Goal: Task Accomplishment & Management: Use online tool/utility

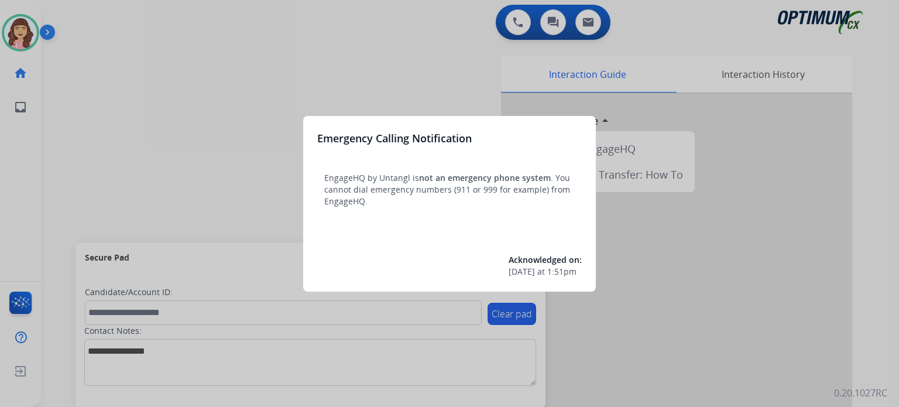
click at [419, 48] on div at bounding box center [449, 203] width 899 height 407
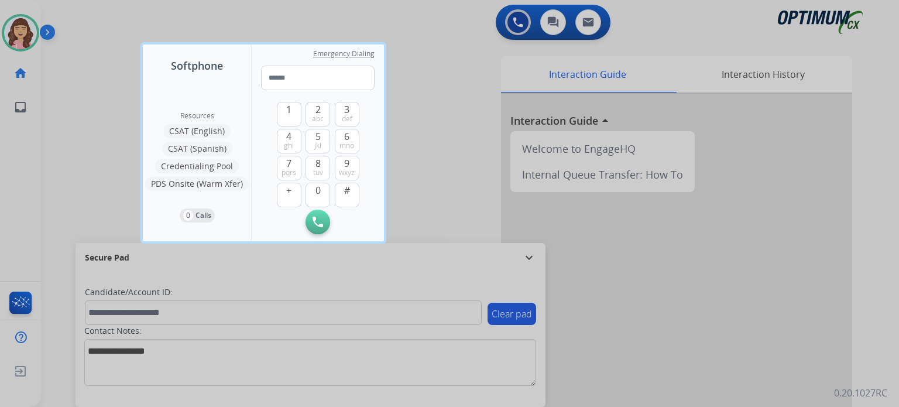
click at [445, 147] on div at bounding box center [449, 203] width 899 height 407
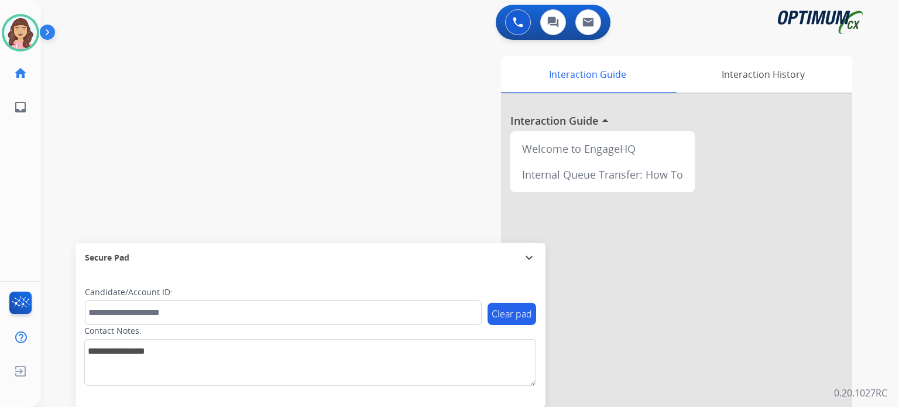
click at [438, 176] on div "Interaction Guide Interaction History Interaction Guide arrow_drop_up Welcome t…" at bounding box center [606, 293] width 492 height 474
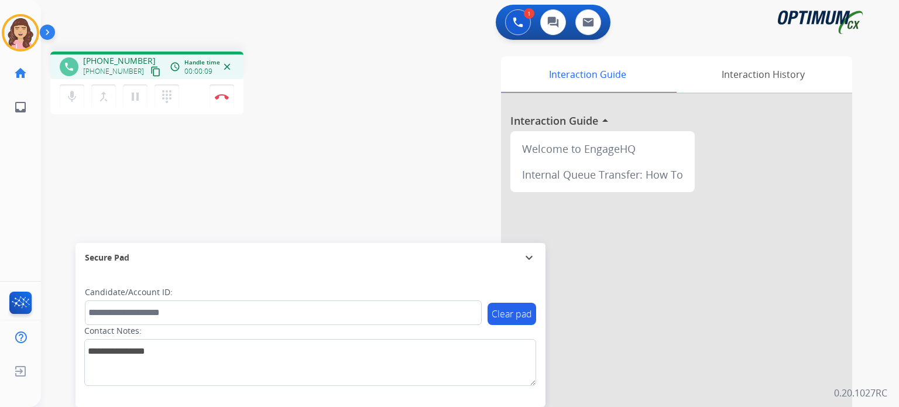
click at [150, 68] on mat-icon "content_copy" at bounding box center [155, 71] width 11 height 11
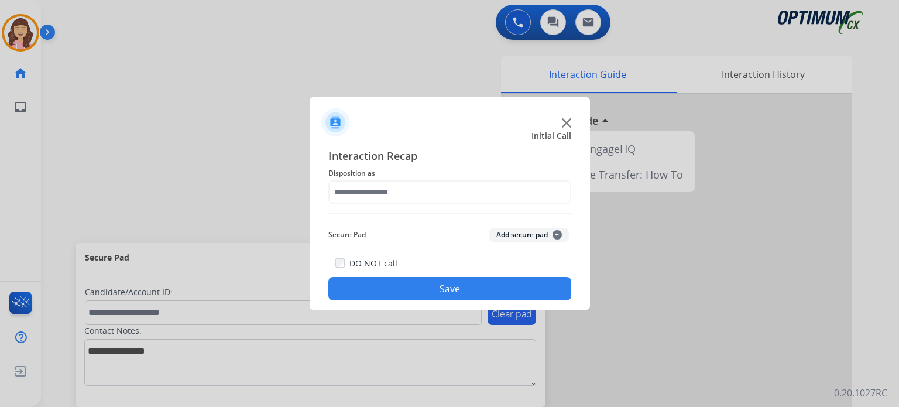
click at [247, 168] on div at bounding box center [449, 203] width 899 height 407
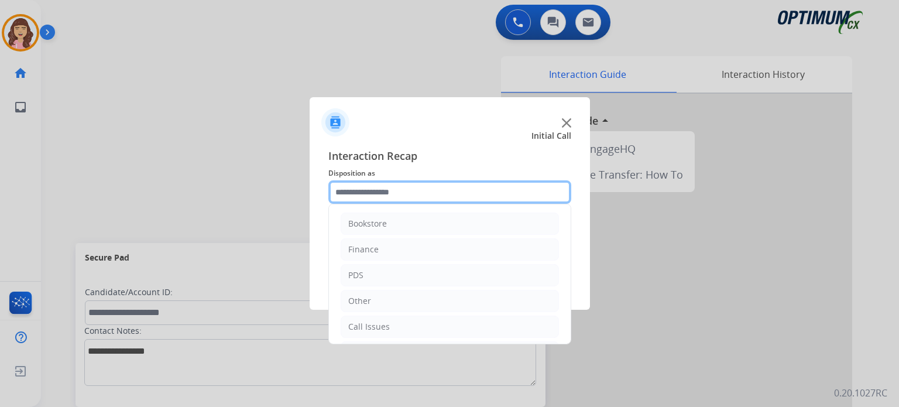
click at [430, 197] on input "text" at bounding box center [450, 191] width 243 height 23
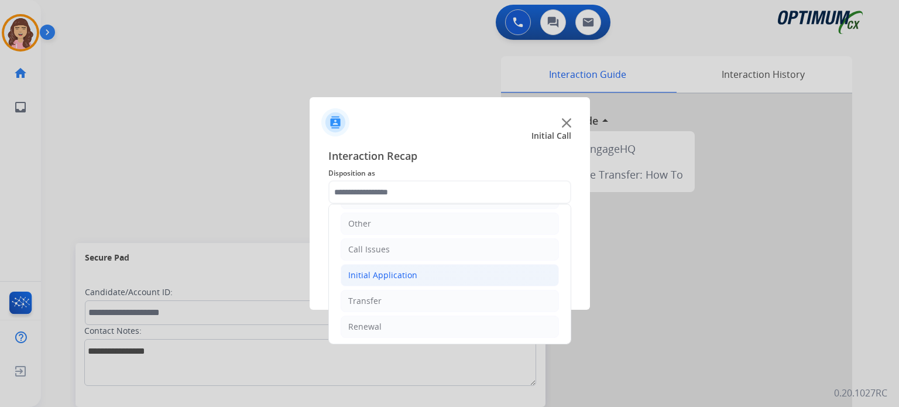
click at [410, 271] on div "Initial Application" at bounding box center [382, 275] width 69 height 12
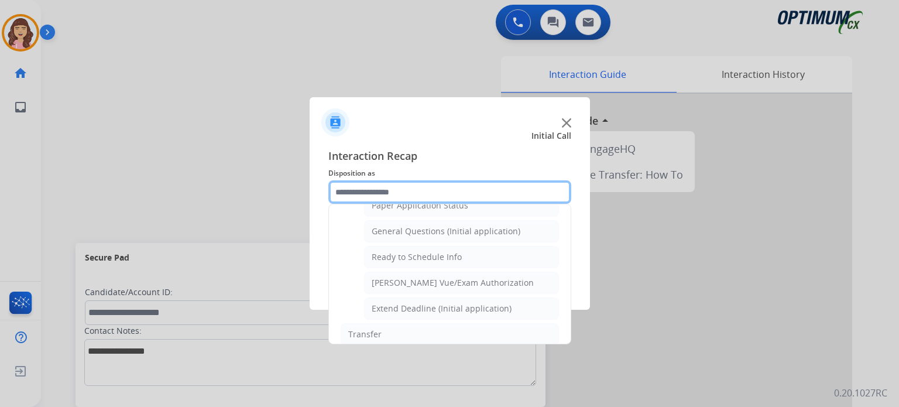
scroll to position [651, 0]
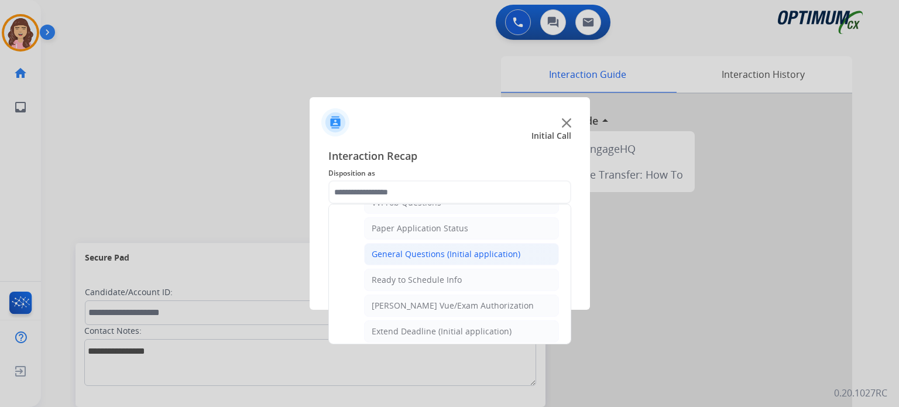
click at [447, 248] on div "General Questions (Initial application)" at bounding box center [446, 254] width 149 height 12
type input "**********"
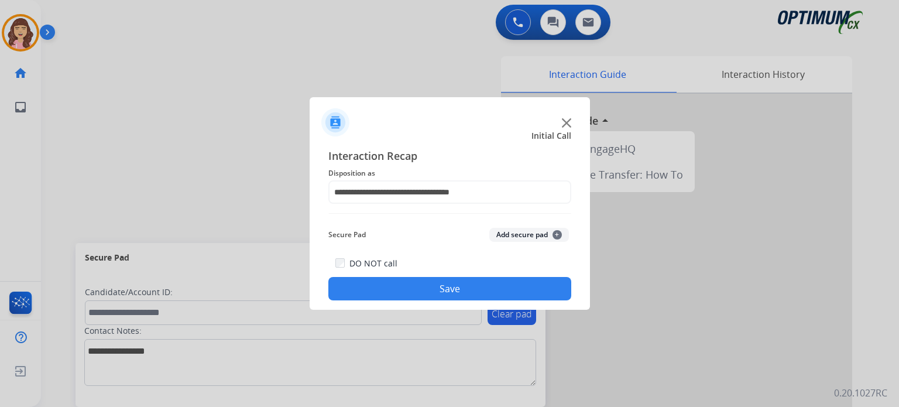
click at [451, 286] on button "Save" at bounding box center [450, 288] width 243 height 23
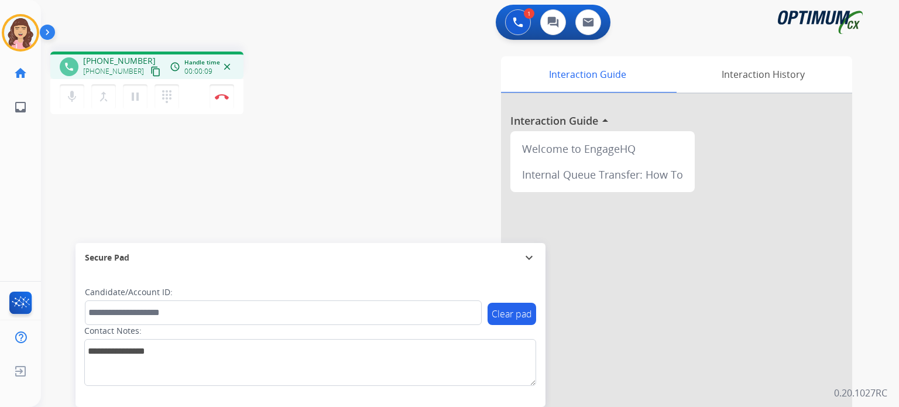
click at [150, 70] on mat-icon "content_copy" at bounding box center [155, 71] width 11 height 11
click at [224, 98] on img at bounding box center [222, 97] width 14 height 6
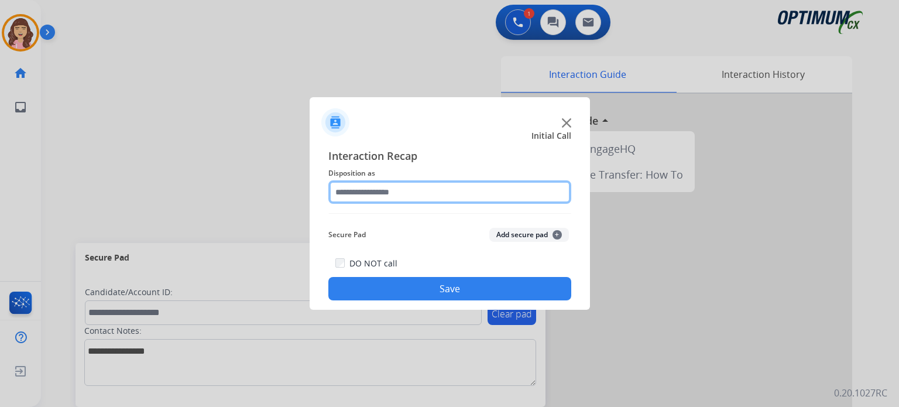
click at [423, 196] on input "text" at bounding box center [450, 191] width 243 height 23
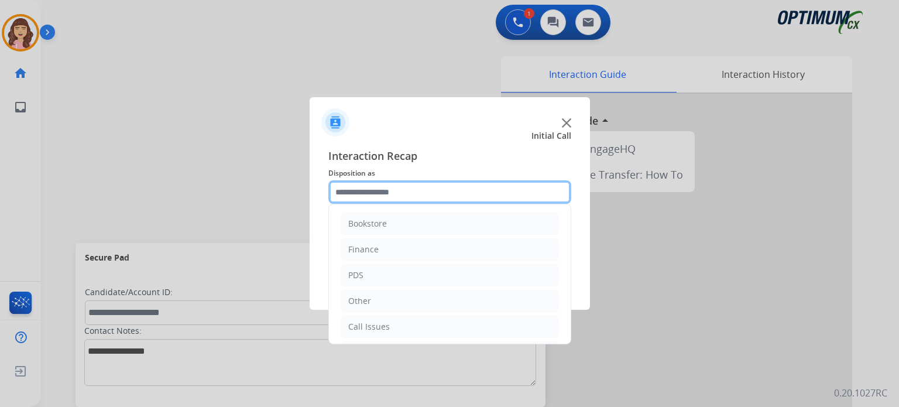
scroll to position [77, 0]
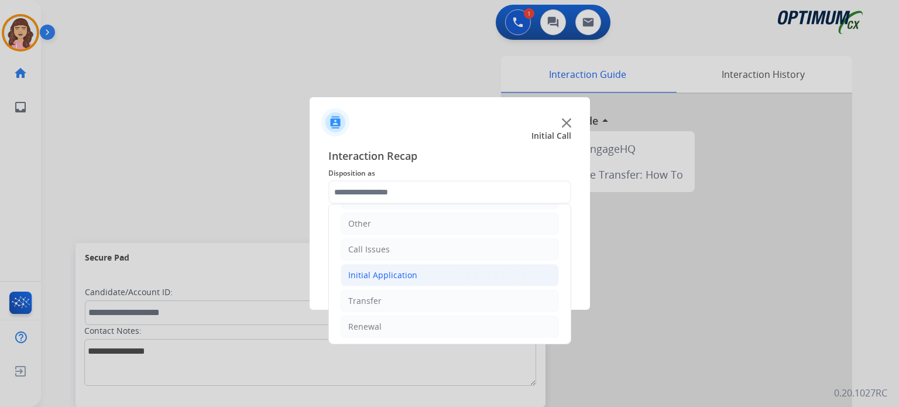
click at [396, 274] on div "Initial Application" at bounding box center [382, 275] width 69 height 12
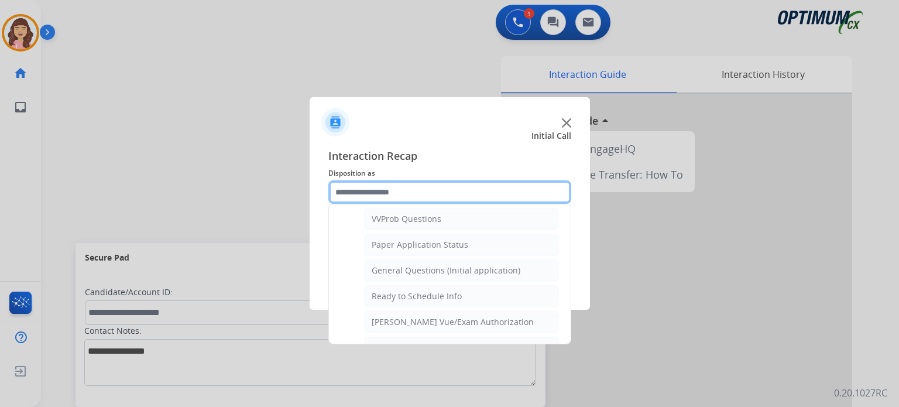
scroll to position [631, 0]
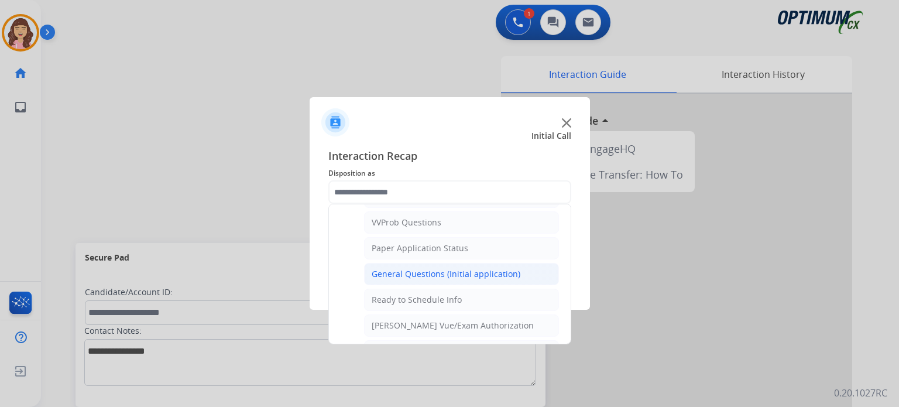
click at [468, 268] on div "General Questions (Initial application)" at bounding box center [446, 274] width 149 height 12
type input "**********"
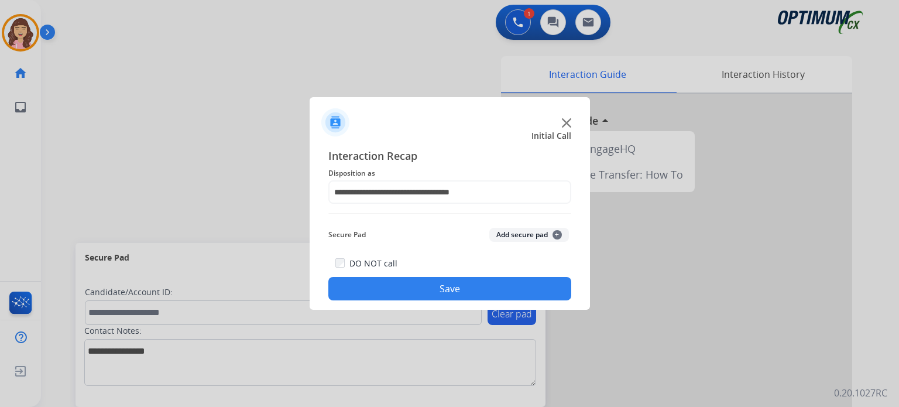
click at [447, 288] on button "Save" at bounding box center [450, 288] width 243 height 23
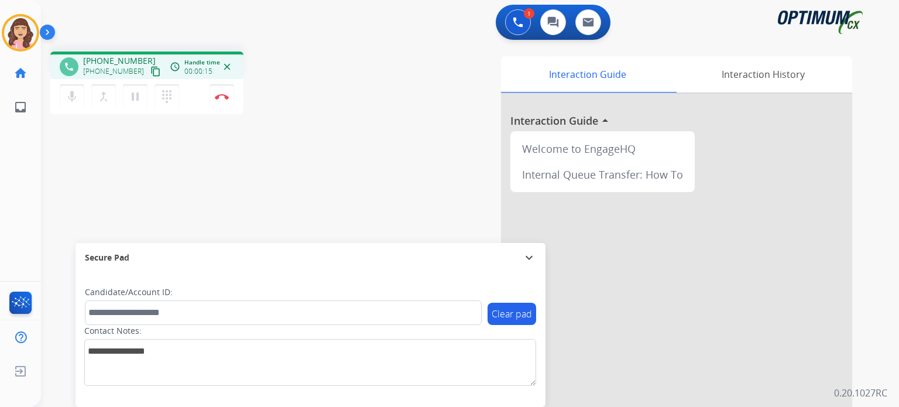
click at [150, 72] on mat-icon "content_copy" at bounding box center [155, 71] width 11 height 11
click at [220, 101] on button "Disconnect" at bounding box center [222, 96] width 25 height 25
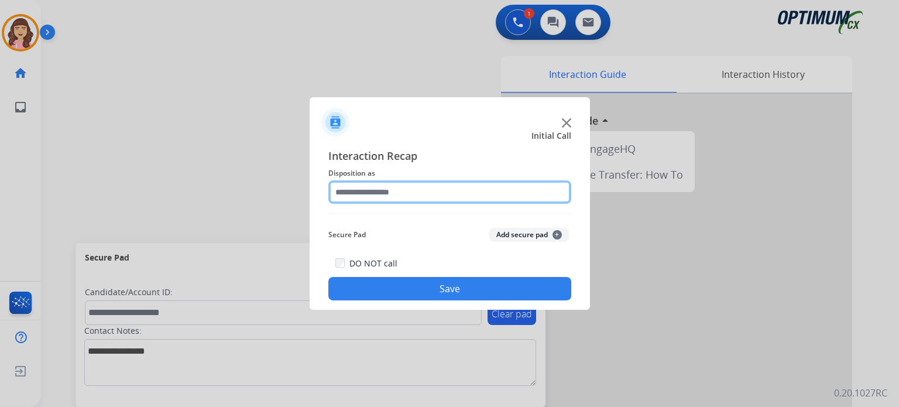
click at [454, 190] on input "text" at bounding box center [450, 191] width 243 height 23
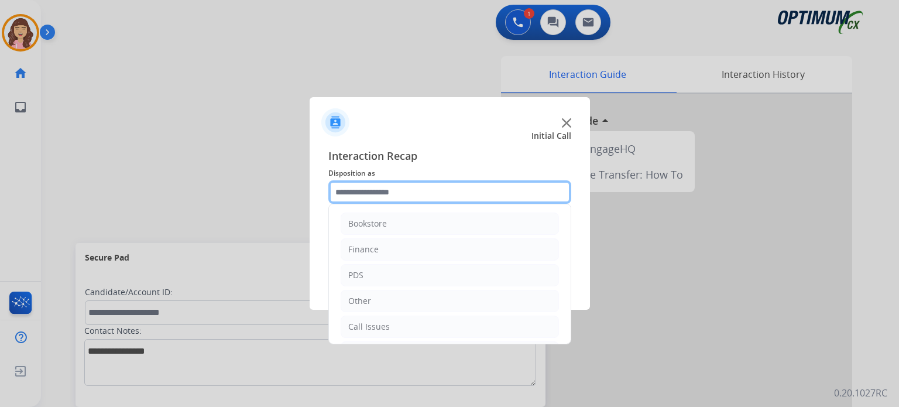
scroll to position [77, 0]
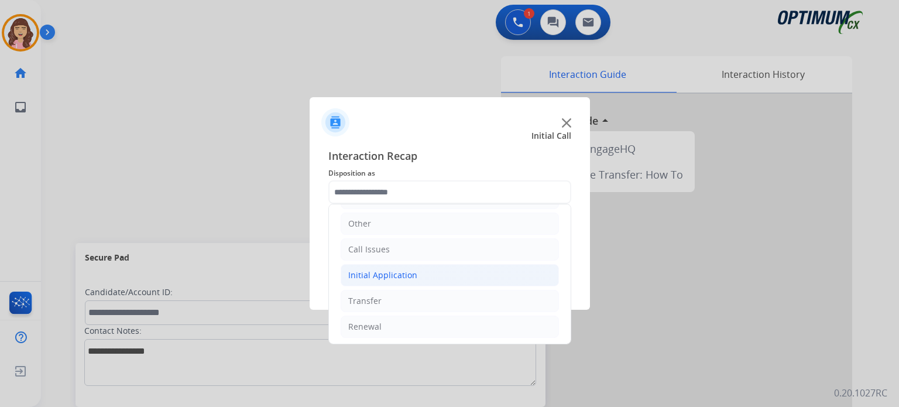
click at [402, 275] on div "Initial Application" at bounding box center [382, 275] width 69 height 12
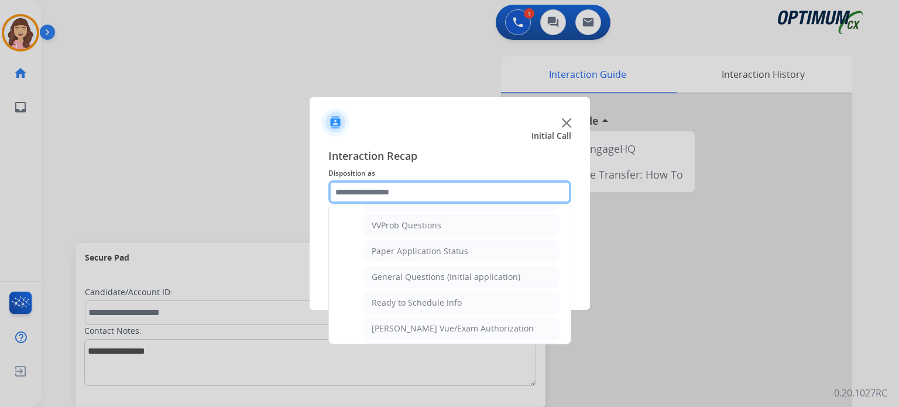
scroll to position [639, 0]
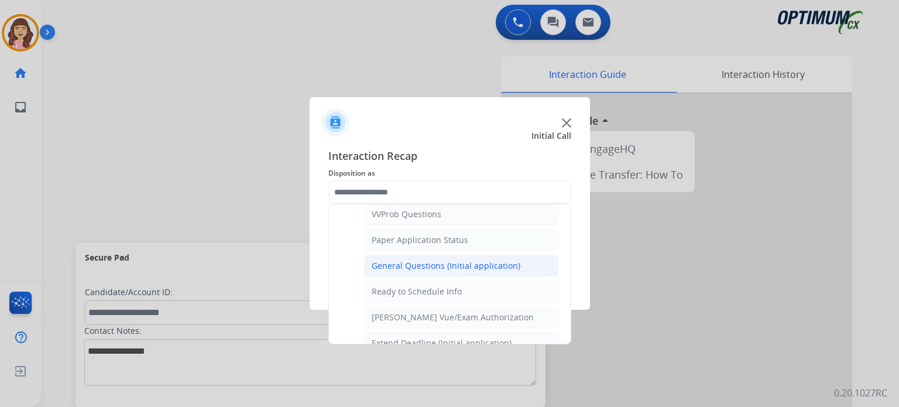
click at [457, 262] on div "General Questions (Initial application)" at bounding box center [446, 266] width 149 height 12
type input "**********"
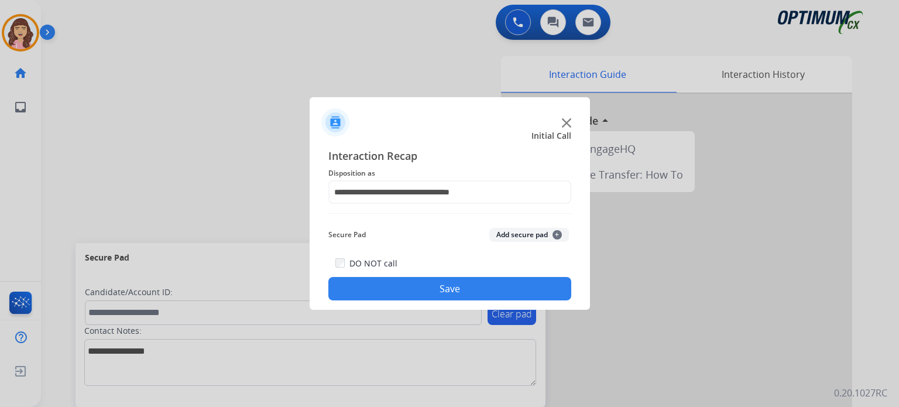
click at [454, 288] on button "Save" at bounding box center [450, 288] width 243 height 23
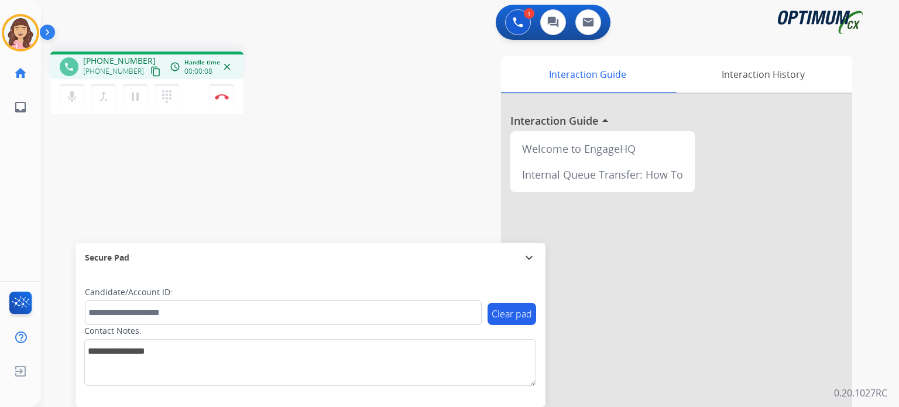
click at [150, 74] on mat-icon "content_copy" at bounding box center [155, 71] width 11 height 11
click at [221, 98] on img at bounding box center [222, 97] width 14 height 6
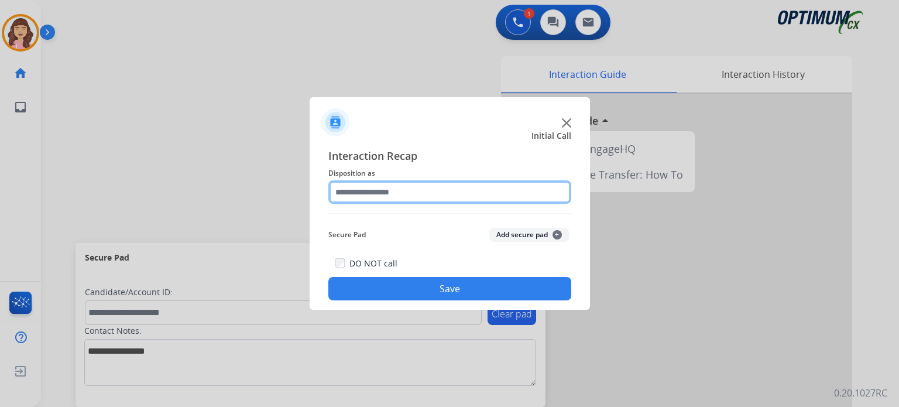
click at [406, 188] on input "text" at bounding box center [450, 191] width 243 height 23
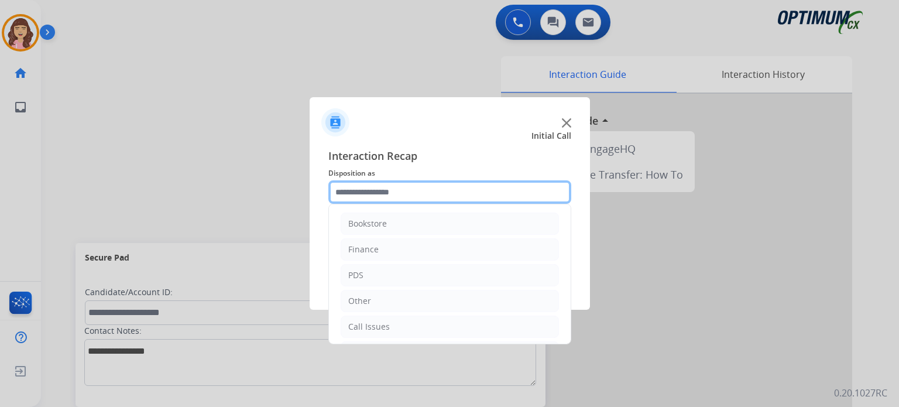
scroll to position [77, 0]
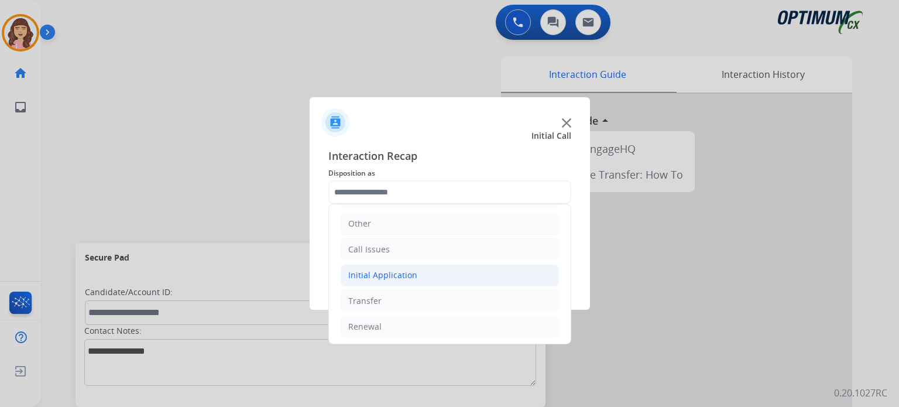
click at [396, 266] on li "Initial Application" at bounding box center [450, 275] width 218 height 22
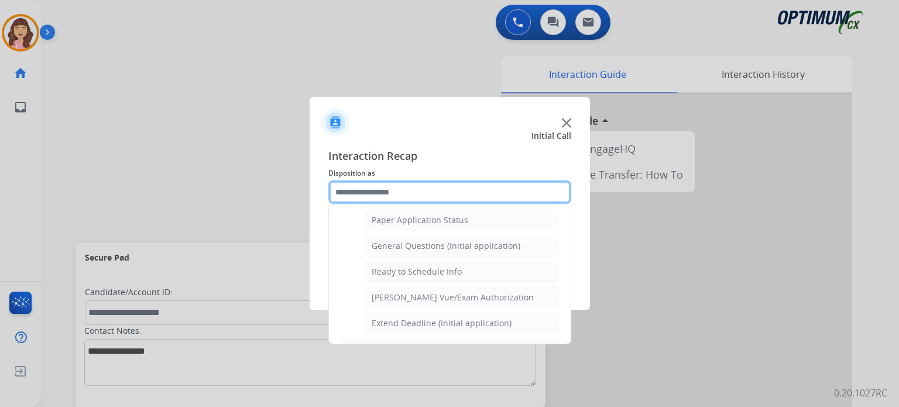
scroll to position [651, 0]
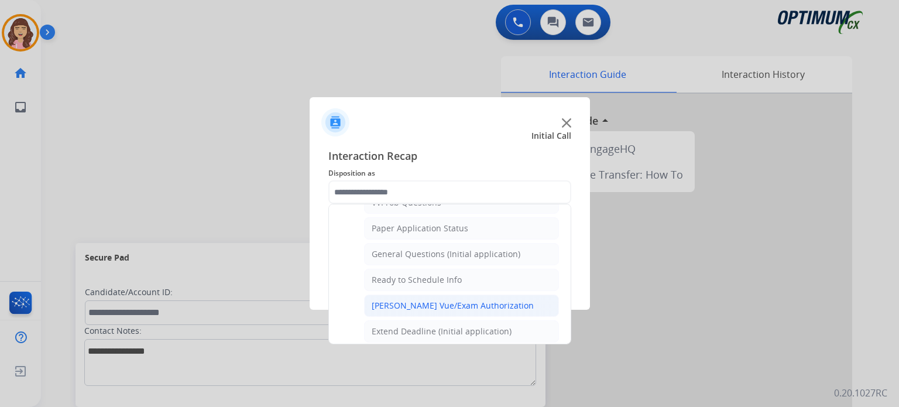
click at [466, 301] on div "Pearson Vue/Exam Authorization" at bounding box center [453, 306] width 162 height 12
type input "**********"
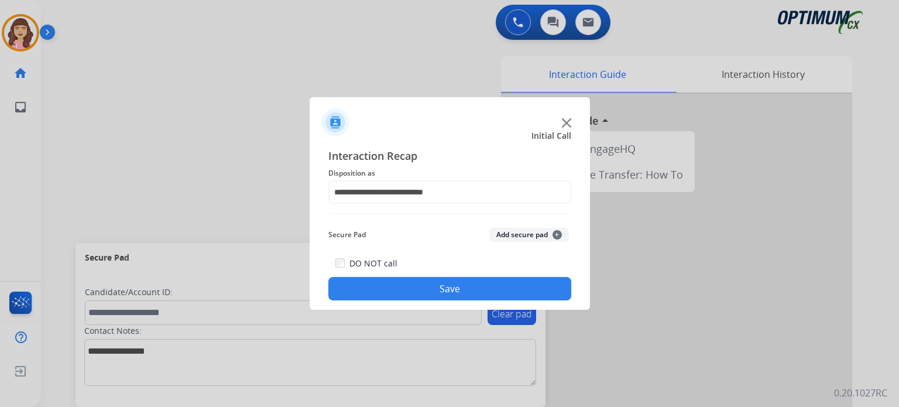
click at [433, 290] on button "Save" at bounding box center [450, 288] width 243 height 23
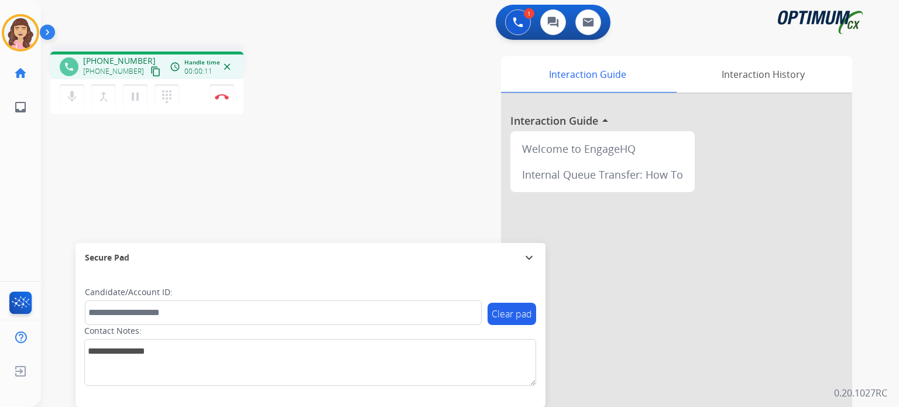
click at [150, 73] on mat-icon "content_copy" at bounding box center [155, 71] width 11 height 11
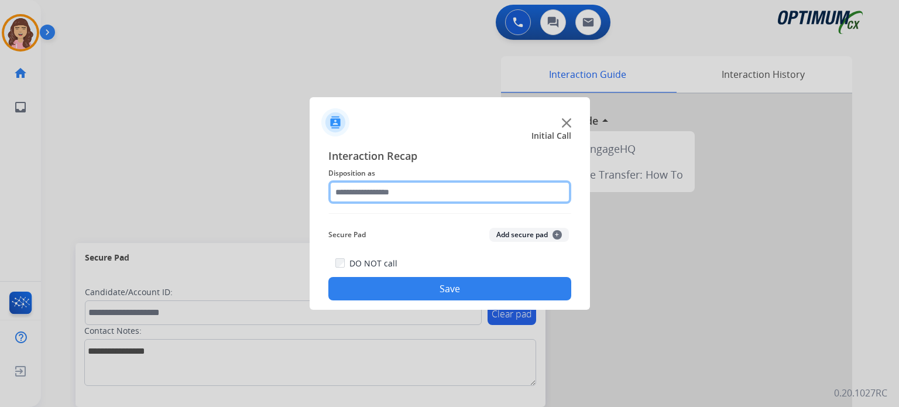
click at [379, 203] on input "text" at bounding box center [450, 191] width 243 height 23
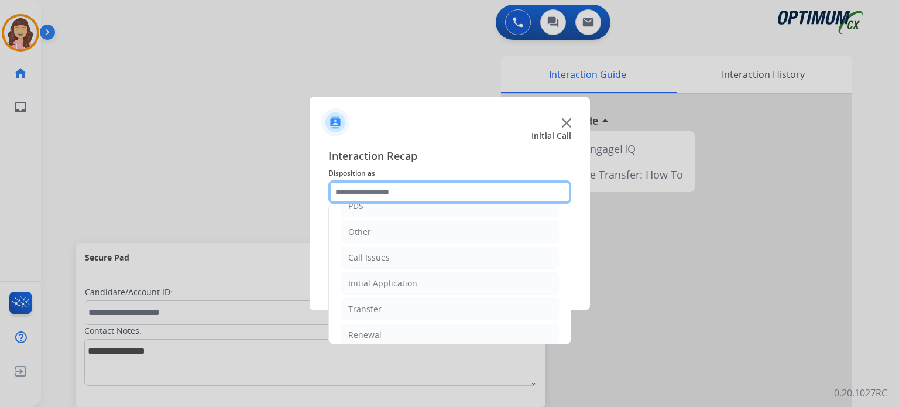
scroll to position [77, 0]
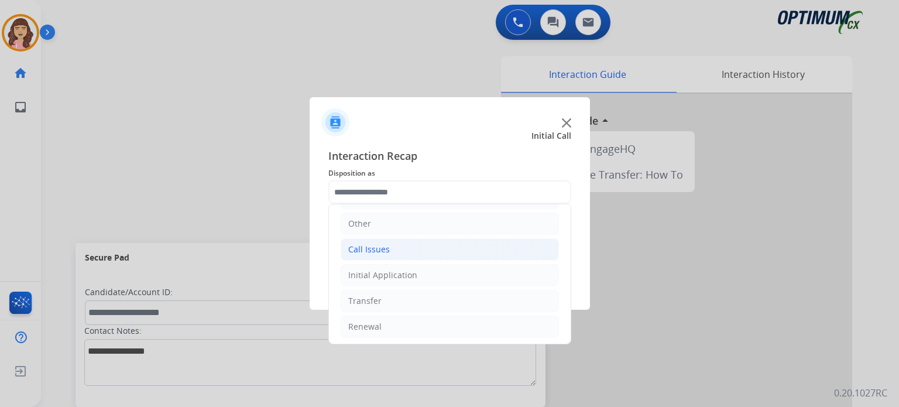
click at [379, 249] on div "Call Issues" at bounding box center [369, 250] width 42 height 12
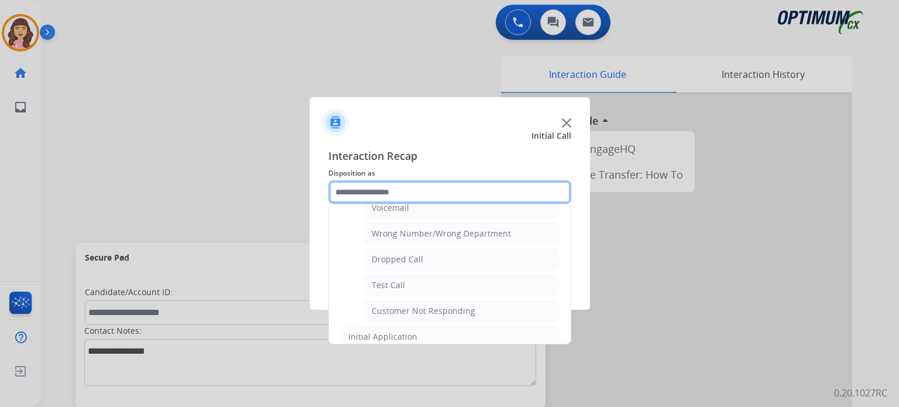
scroll to position [166, 0]
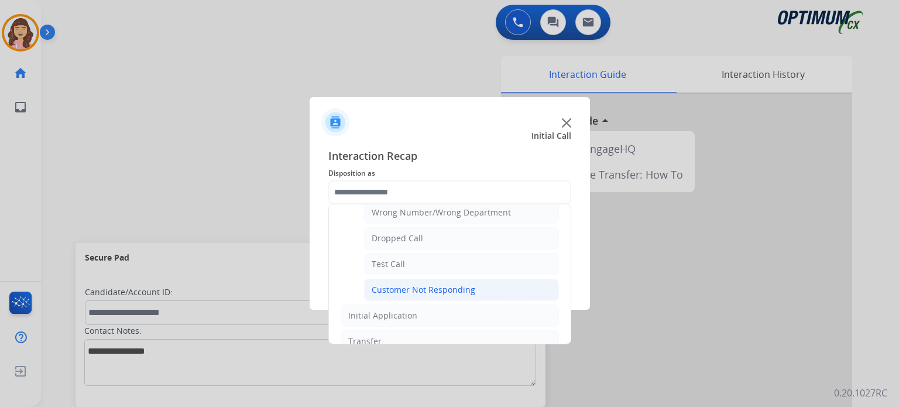
click at [440, 286] on div "Customer Not Responding" at bounding box center [424, 290] width 104 height 12
type input "**********"
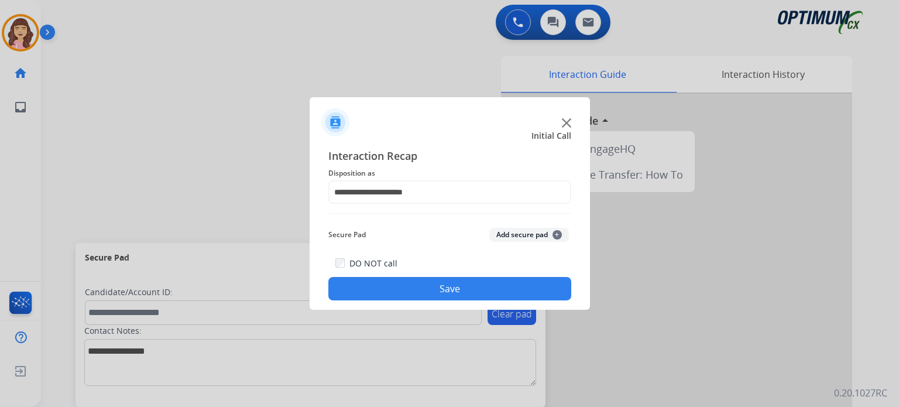
click at [423, 286] on button "Save" at bounding box center [450, 288] width 243 height 23
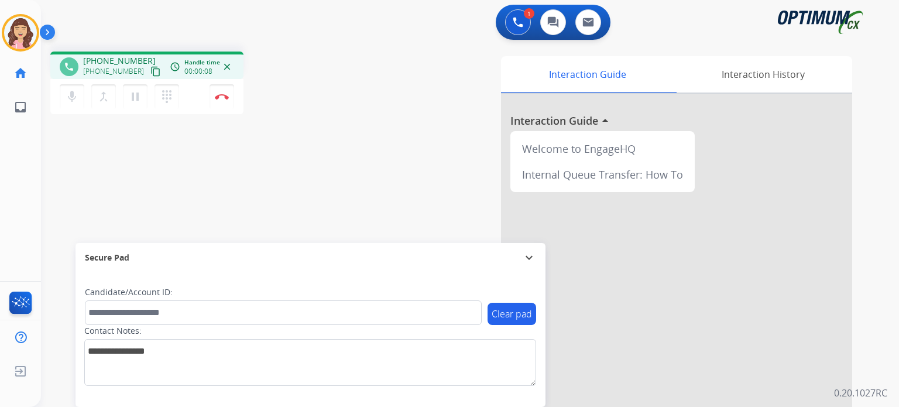
click at [150, 70] on mat-icon "content_copy" at bounding box center [155, 71] width 11 height 11
click at [290, 179] on div "phone +15714949130 +15714949130 content_copy access_time Call metrics Queue 00:…" at bounding box center [456, 286] width 830 height 488
click at [225, 100] on button "Disconnect" at bounding box center [222, 96] width 25 height 25
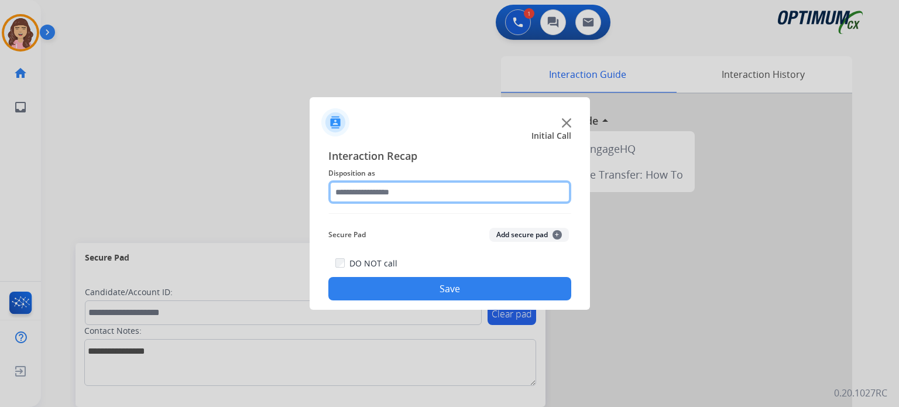
click at [417, 190] on input "text" at bounding box center [450, 191] width 243 height 23
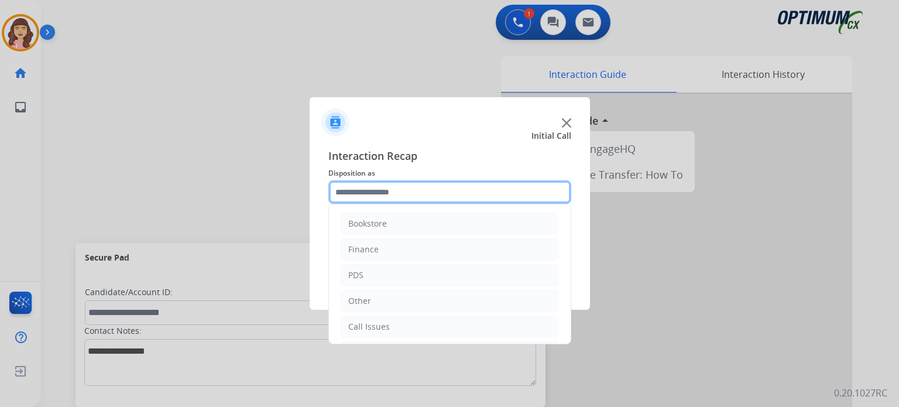
scroll to position [77, 0]
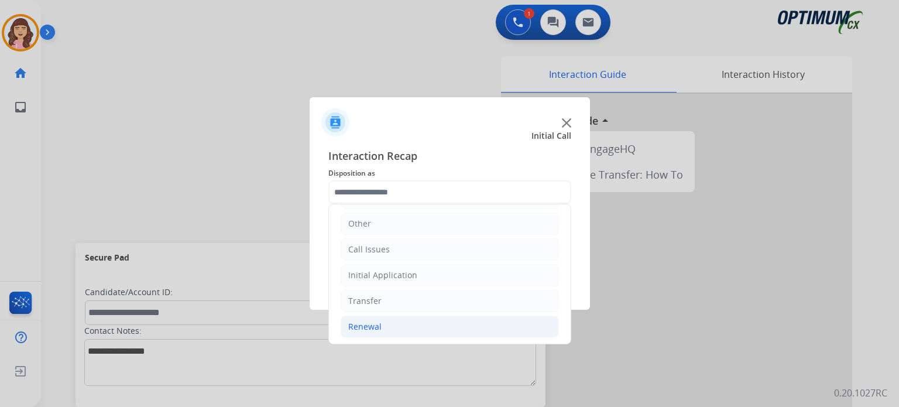
click at [402, 323] on li "Renewal" at bounding box center [450, 327] width 218 height 22
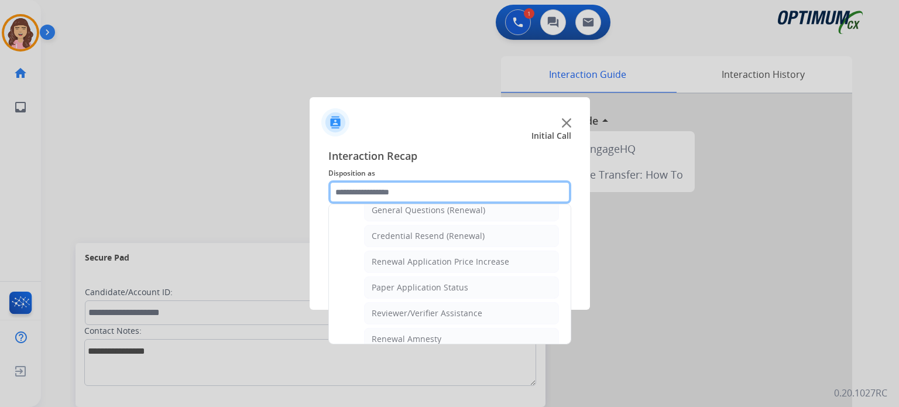
scroll to position [323, 0]
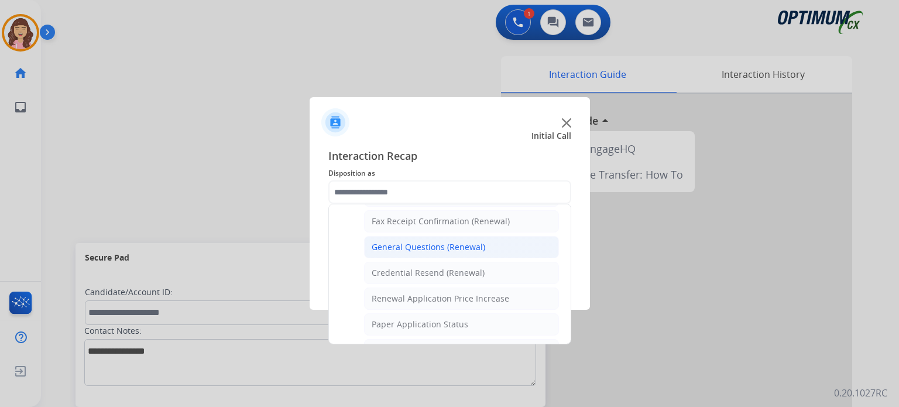
click at [447, 246] on div "General Questions (Renewal)" at bounding box center [429, 247] width 114 height 12
type input "**********"
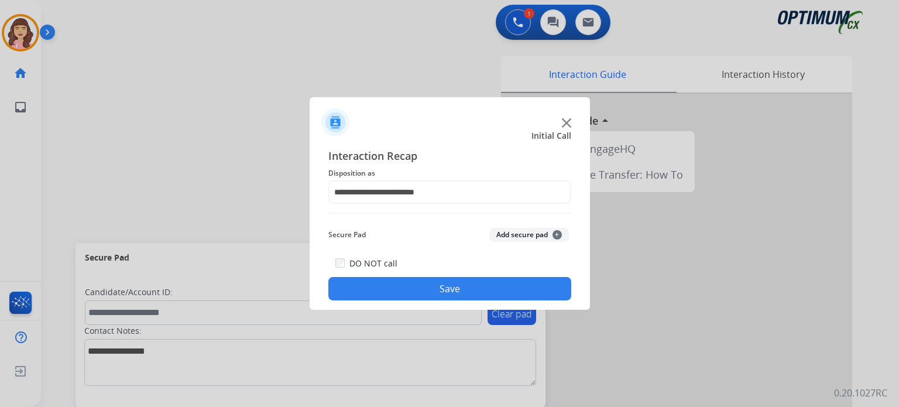
click at [445, 288] on button "Save" at bounding box center [450, 288] width 243 height 23
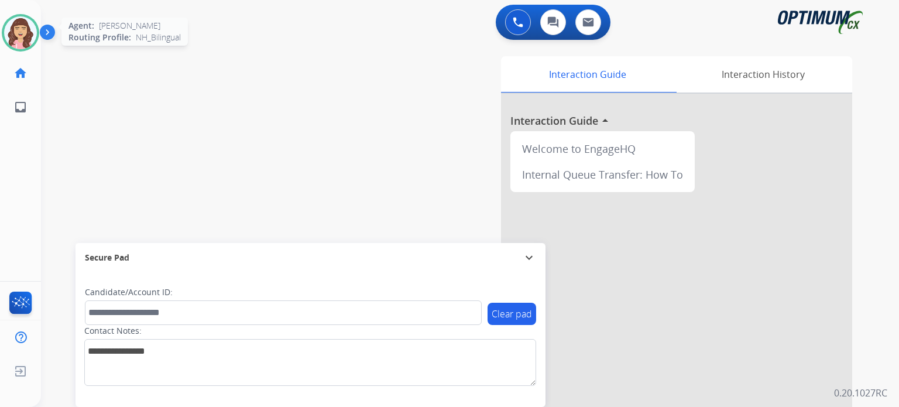
click at [11, 36] on img at bounding box center [20, 32] width 33 height 33
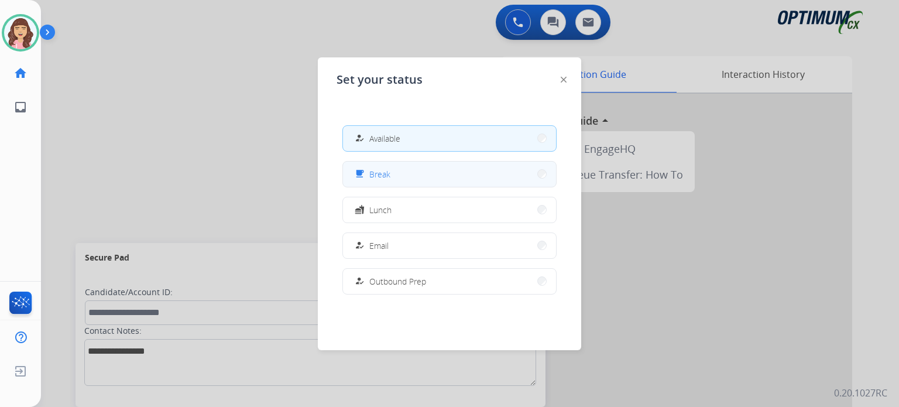
click at [429, 176] on button "free_breakfast Break" at bounding box center [449, 174] width 213 height 25
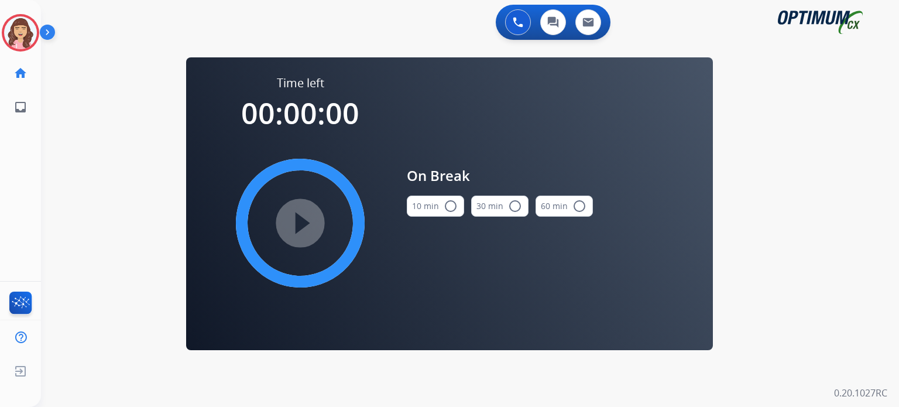
click at [438, 207] on button "10 min radio_button_unchecked" at bounding box center [435, 206] width 57 height 21
click at [297, 216] on mat-icon "play_circle_filled" at bounding box center [300, 223] width 14 height 14
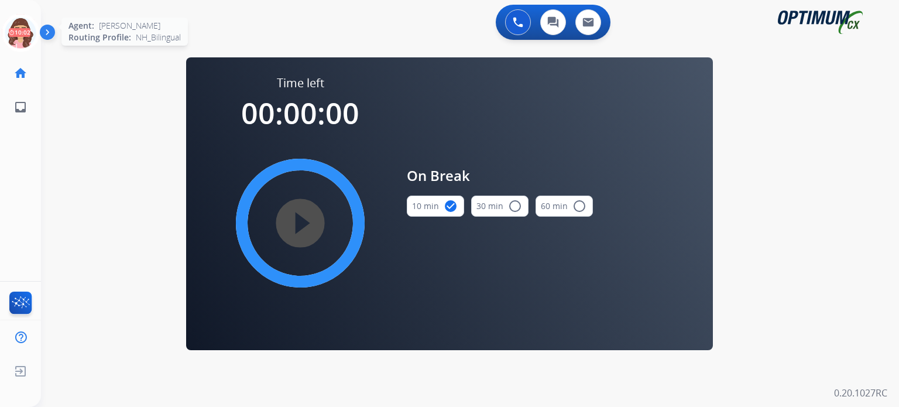
click at [22, 28] on icon at bounding box center [21, 33] width 38 height 38
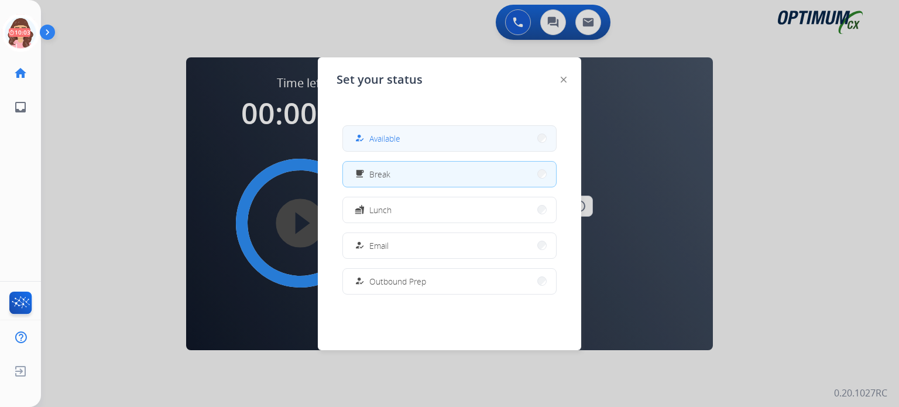
click at [372, 143] on div "how_to_reg Available" at bounding box center [377, 138] width 48 height 14
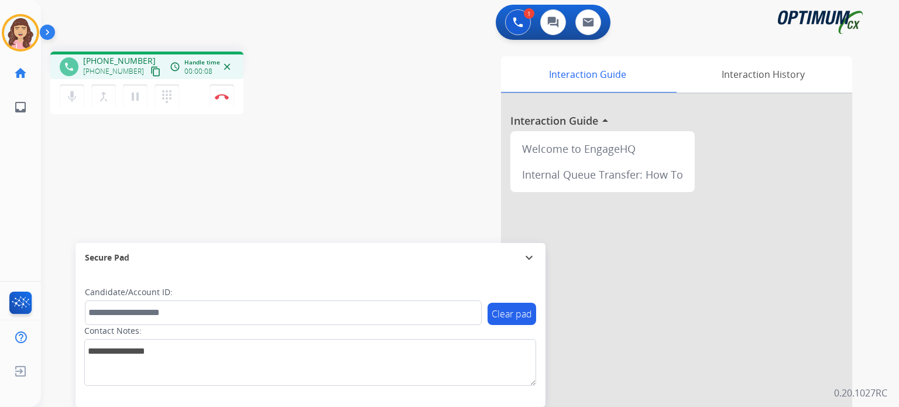
click at [150, 70] on mat-icon "content_copy" at bounding box center [155, 71] width 11 height 11
click at [219, 97] on img at bounding box center [222, 97] width 14 height 6
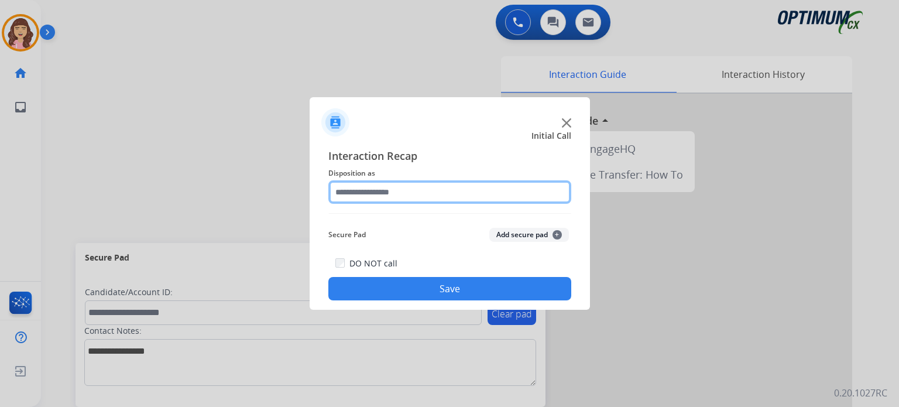
click at [396, 194] on input "text" at bounding box center [450, 191] width 243 height 23
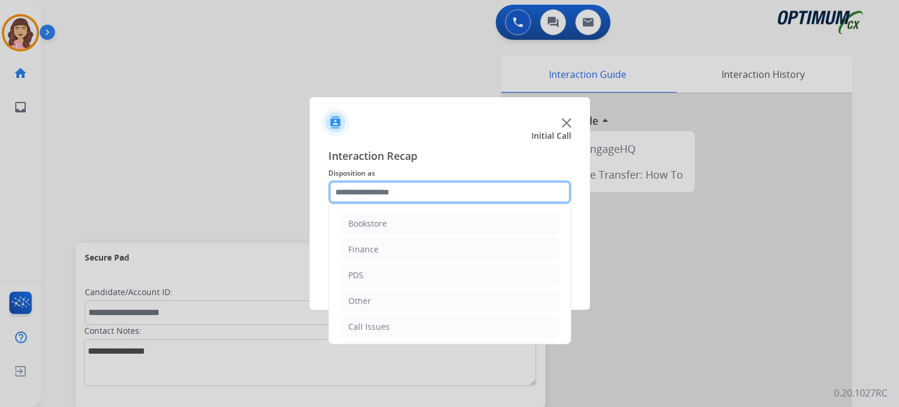
scroll to position [77, 0]
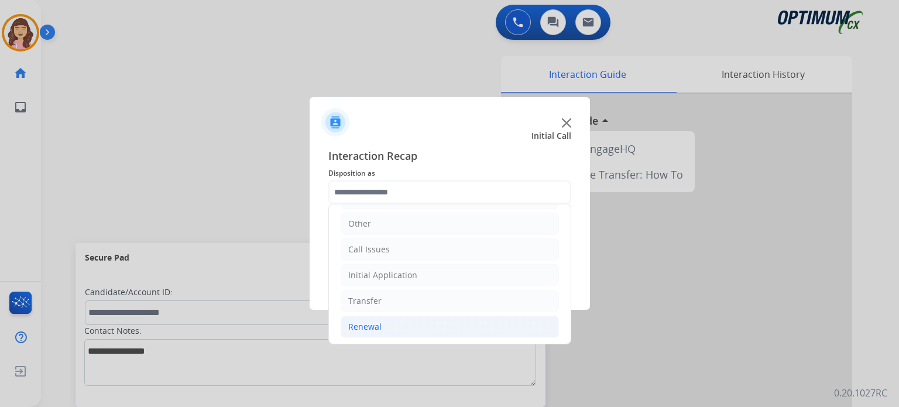
click at [381, 330] on li "Renewal" at bounding box center [450, 327] width 218 height 22
click at [384, 275] on div "Initial Application" at bounding box center [382, 275] width 69 height 12
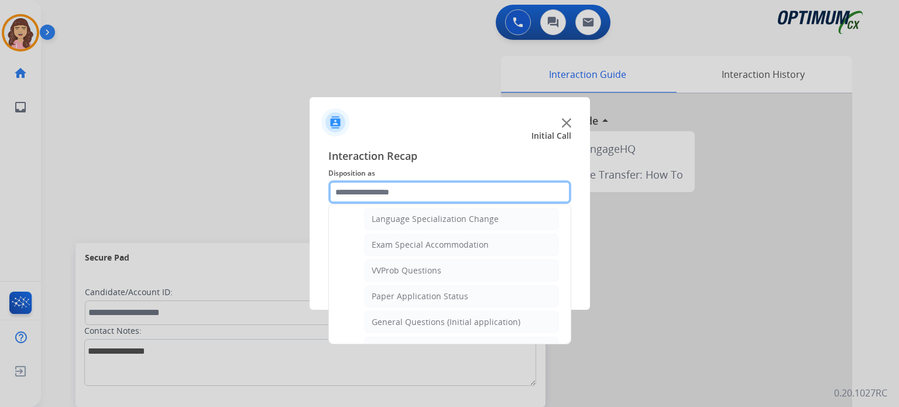
scroll to position [578, 0]
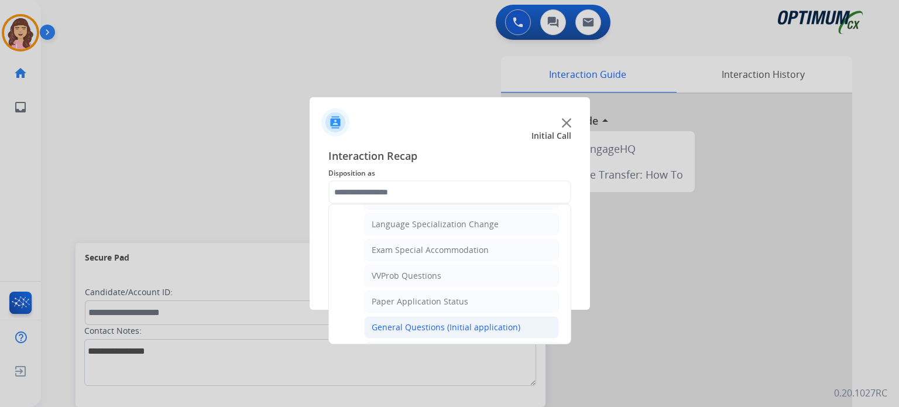
click at [419, 321] on div "General Questions (Initial application)" at bounding box center [446, 327] width 149 height 12
type input "**********"
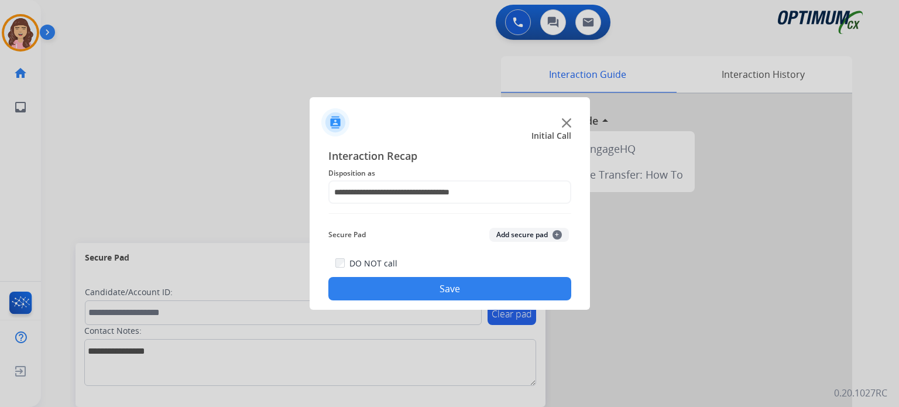
click at [460, 286] on button "Save" at bounding box center [450, 288] width 243 height 23
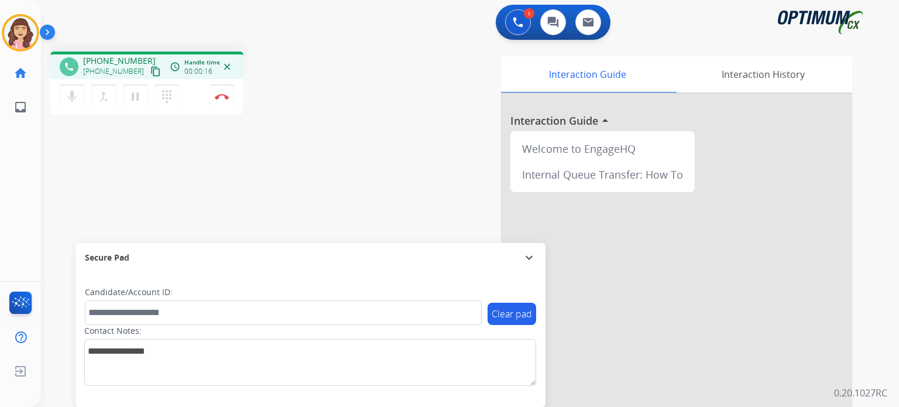
click at [150, 70] on mat-icon "content_copy" at bounding box center [155, 71] width 11 height 11
click at [208, 218] on div "phone +19042333147 +19042333147 content_copy access_time Call metrics Queue 00:…" at bounding box center [456, 286] width 830 height 488
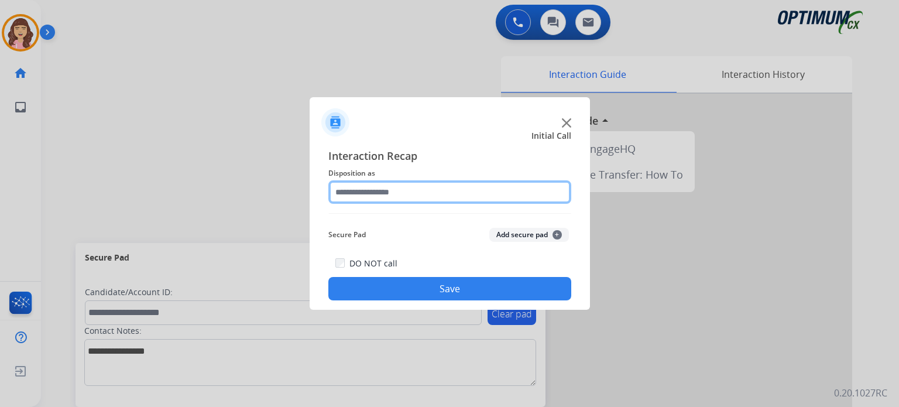
click at [408, 197] on input "text" at bounding box center [450, 191] width 243 height 23
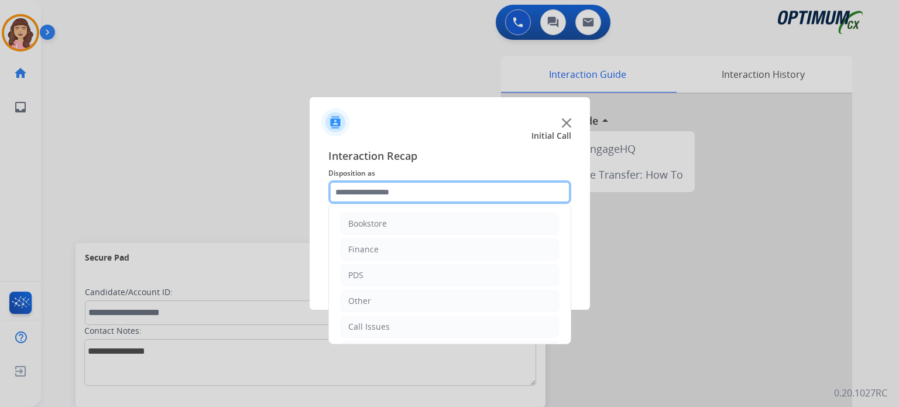
scroll to position [77, 0]
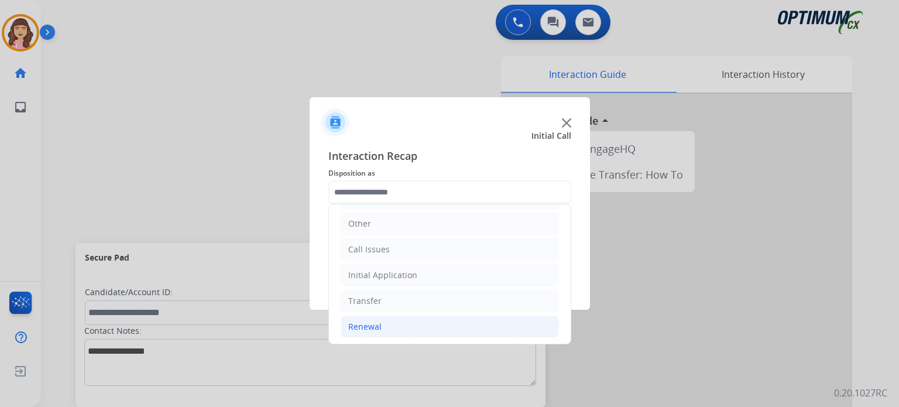
click at [394, 323] on li "Renewal" at bounding box center [450, 327] width 218 height 22
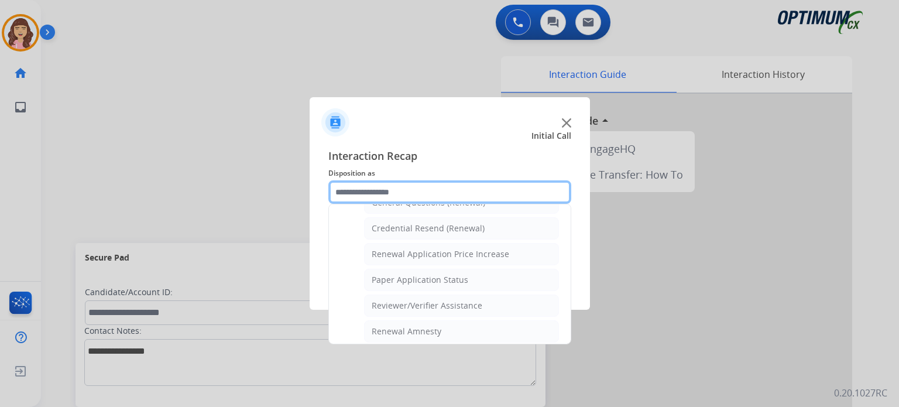
scroll to position [374, 0]
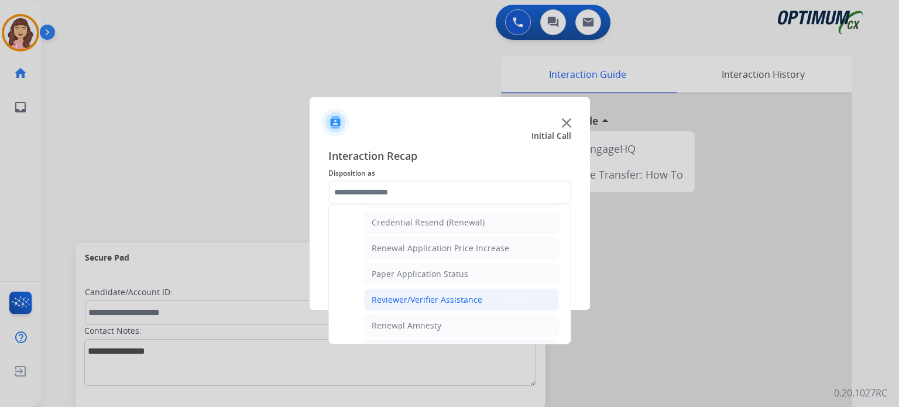
click at [450, 294] on div "Reviewer/Verifier Assistance" at bounding box center [427, 300] width 111 height 12
type input "**********"
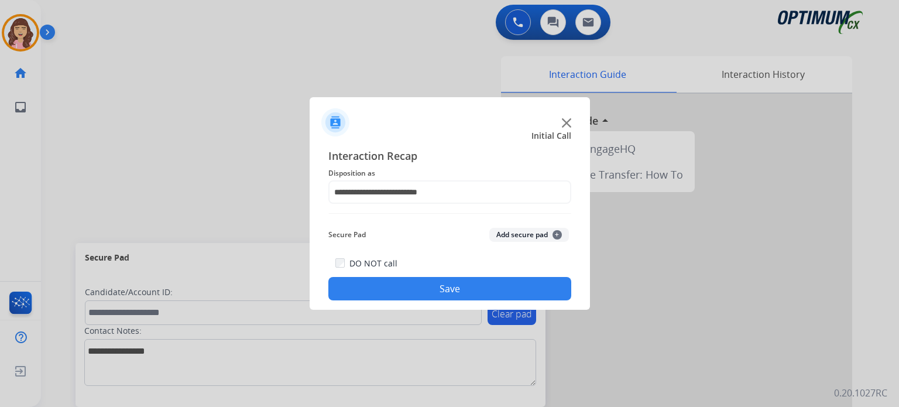
click at [427, 288] on button "Save" at bounding box center [450, 288] width 243 height 23
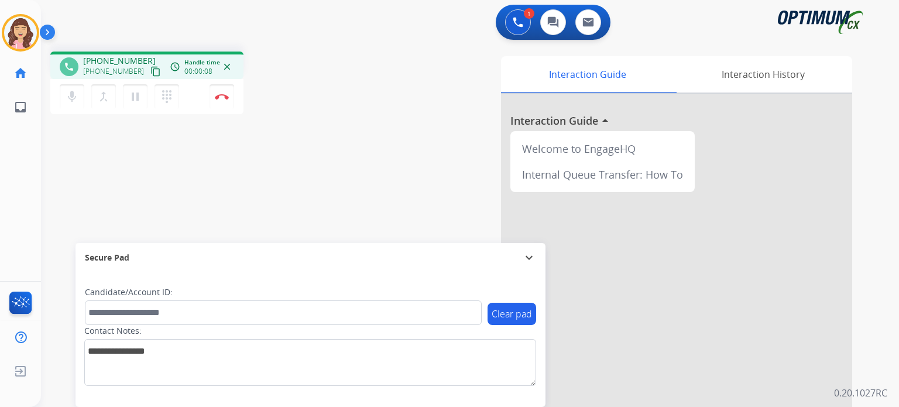
click at [150, 70] on mat-icon "content_copy" at bounding box center [155, 71] width 11 height 11
click at [224, 98] on img at bounding box center [222, 97] width 14 height 6
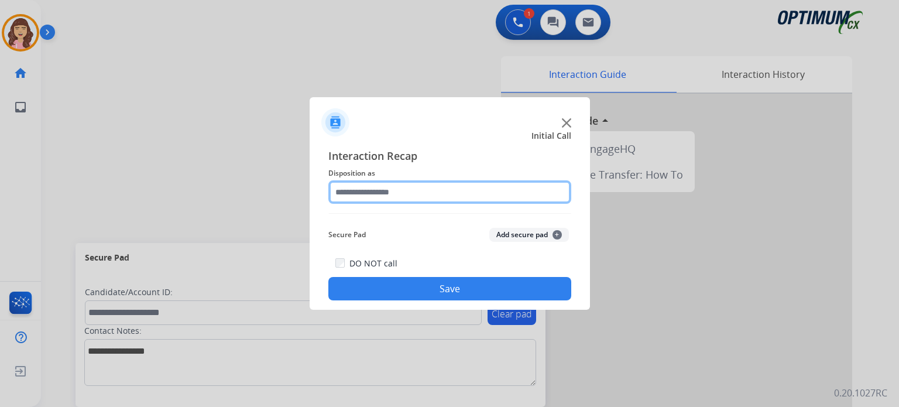
click at [408, 188] on input "text" at bounding box center [450, 191] width 243 height 23
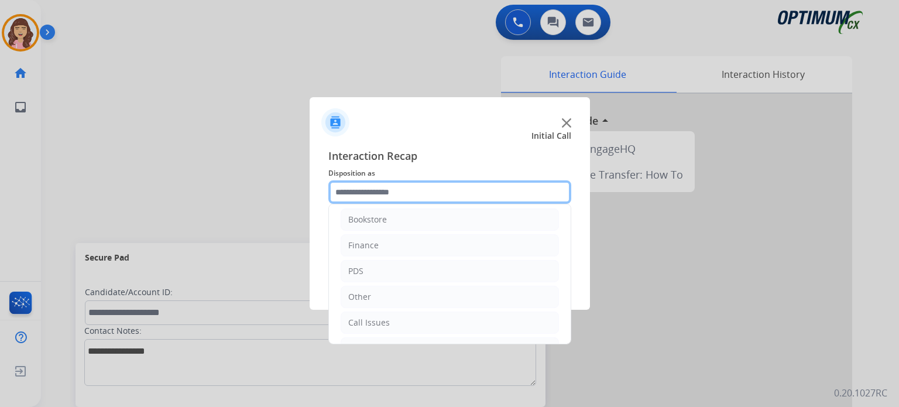
scroll to position [0, 0]
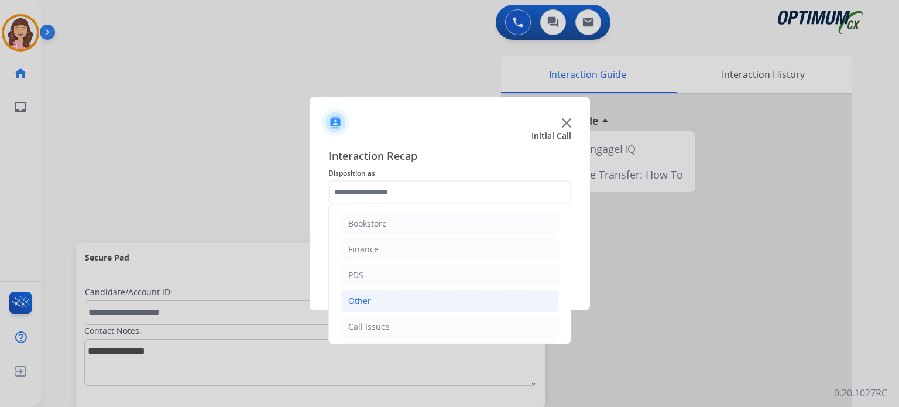
click at [370, 303] on li "Other" at bounding box center [450, 301] width 218 height 22
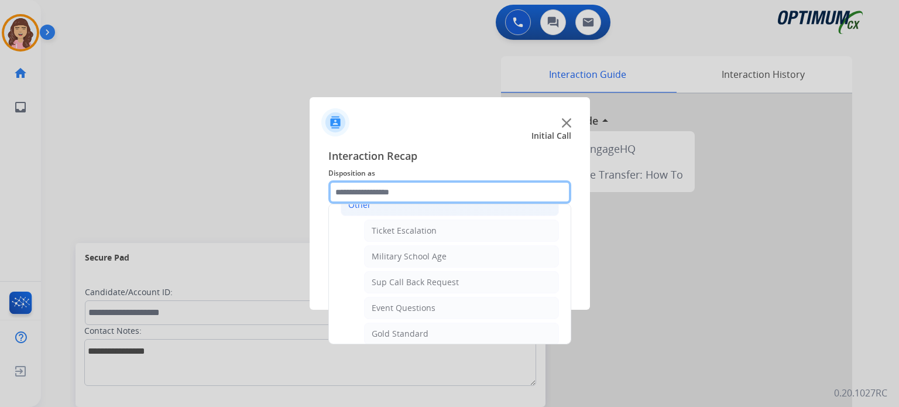
scroll to position [105, 0]
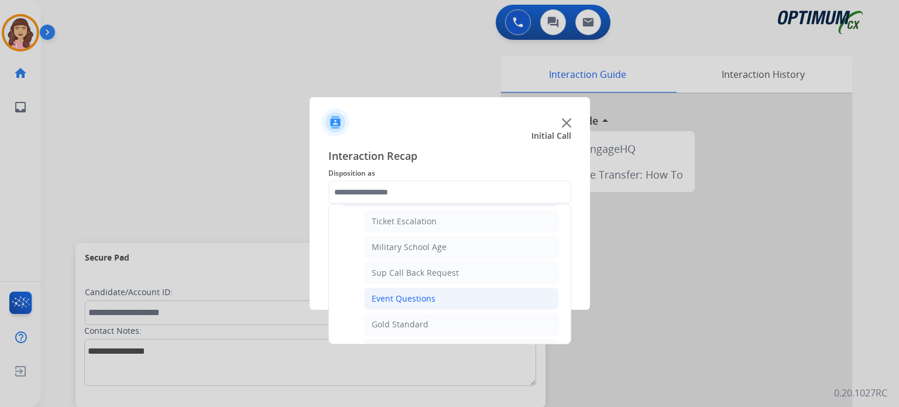
click at [427, 295] on div "Event Questions" at bounding box center [404, 299] width 64 height 12
type input "**********"
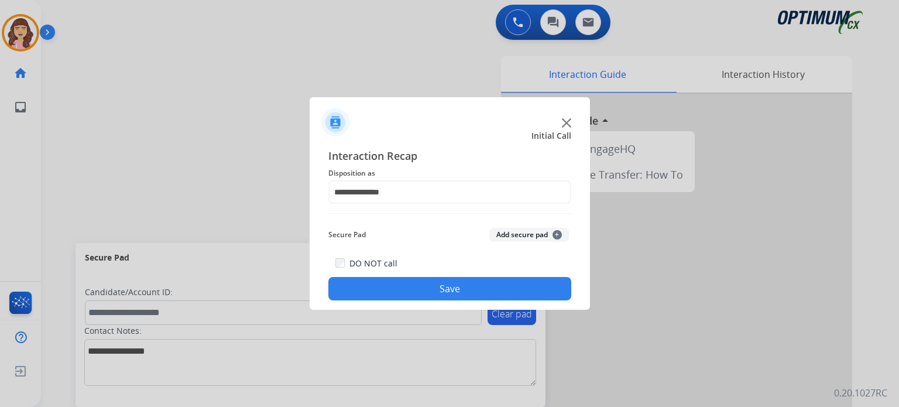
click at [454, 285] on button "Save" at bounding box center [450, 288] width 243 height 23
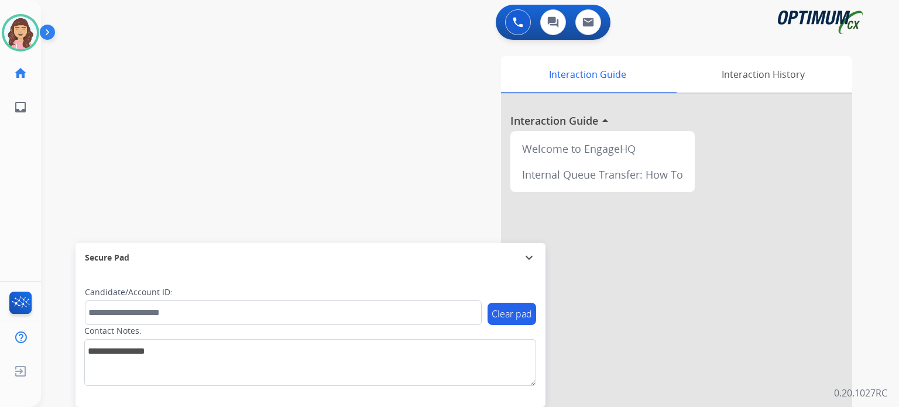
click at [274, 155] on div "swap_horiz Break voice bridge close_fullscreen Connect 3-Way Call merge_type Se…" at bounding box center [456, 286] width 830 height 488
click at [726, 80] on div "Interaction History" at bounding box center [763, 74] width 179 height 36
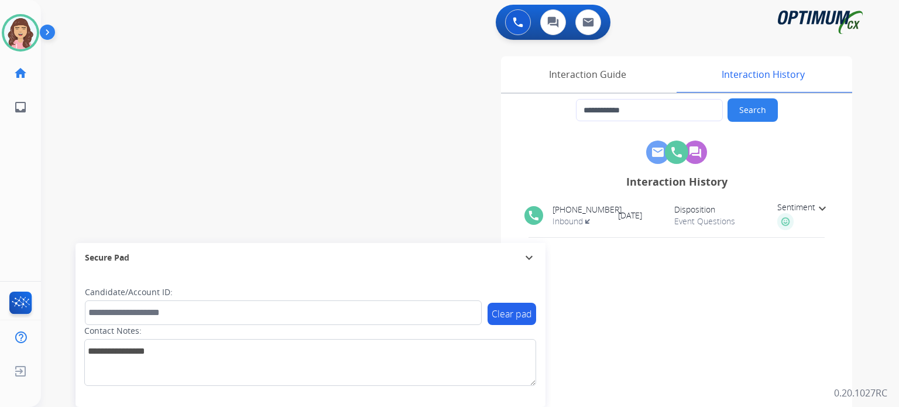
click at [289, 168] on div "**********" at bounding box center [456, 286] width 830 height 488
click at [505, 23] on button at bounding box center [518, 22] width 26 height 26
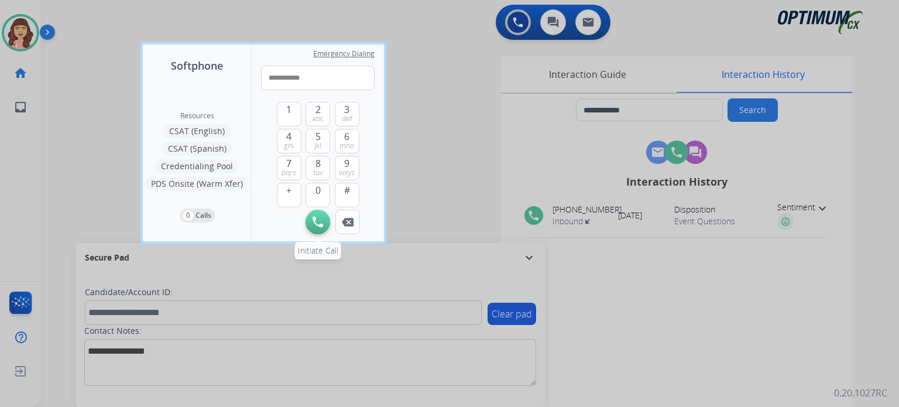
type input "**********"
click at [317, 224] on img at bounding box center [318, 222] width 11 height 11
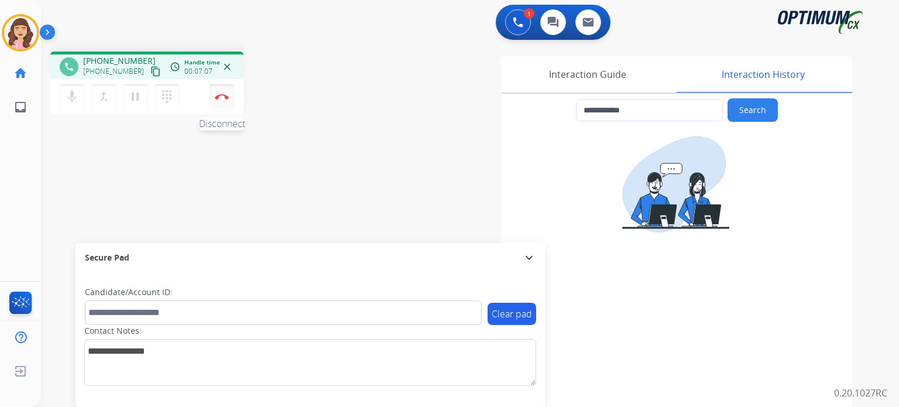
click at [220, 99] on img at bounding box center [222, 97] width 14 height 6
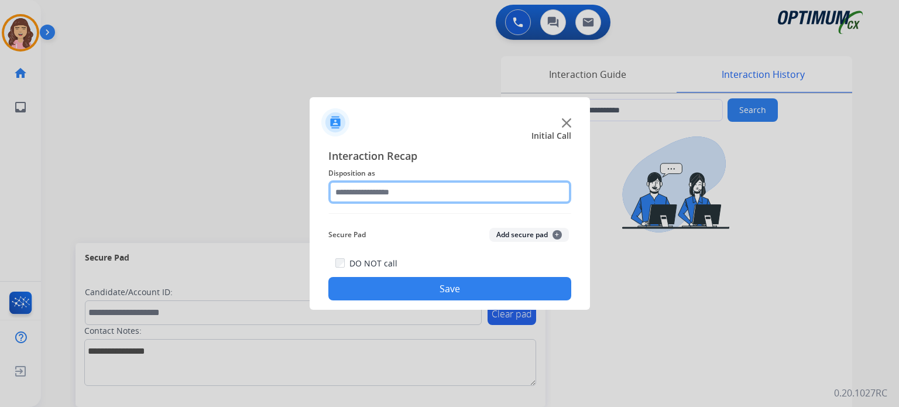
click at [391, 191] on input "text" at bounding box center [450, 191] width 243 height 23
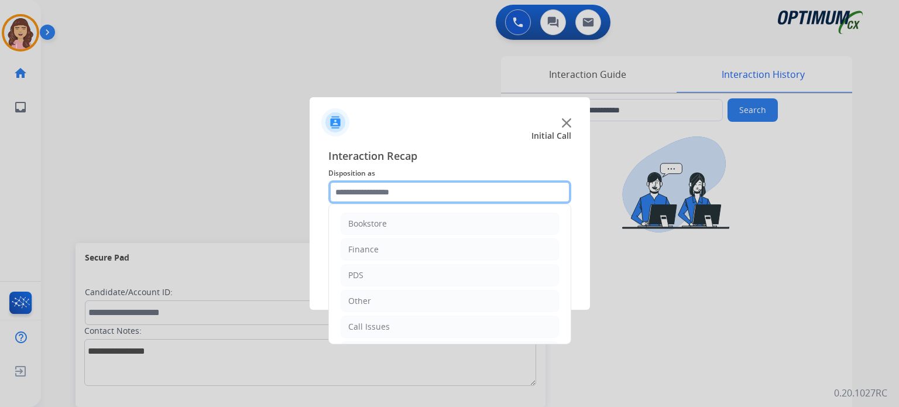
scroll to position [77, 0]
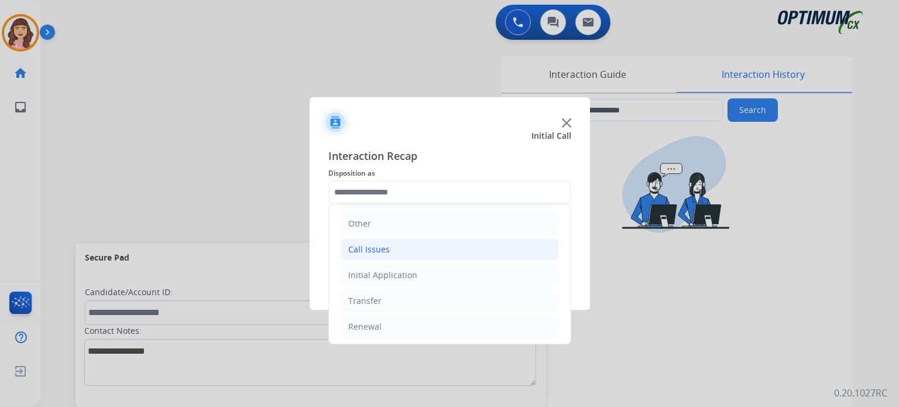
click at [396, 247] on li "Call Issues" at bounding box center [450, 249] width 218 height 22
click at [375, 226] on li "Other" at bounding box center [450, 224] width 218 height 22
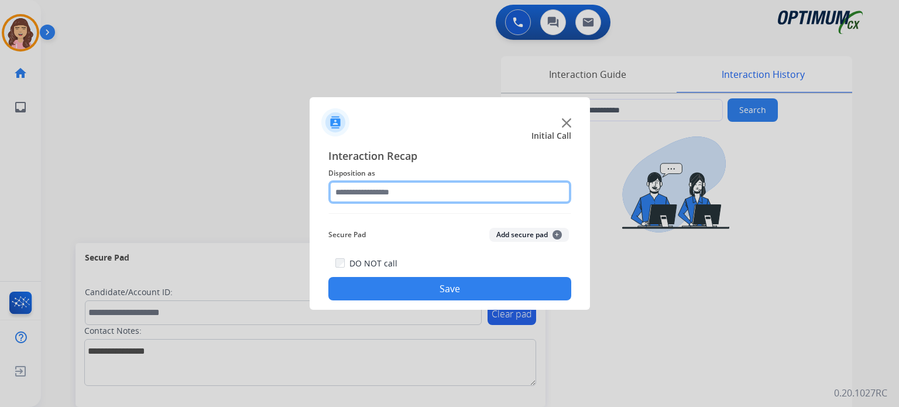
click at [388, 196] on input "text" at bounding box center [450, 191] width 243 height 23
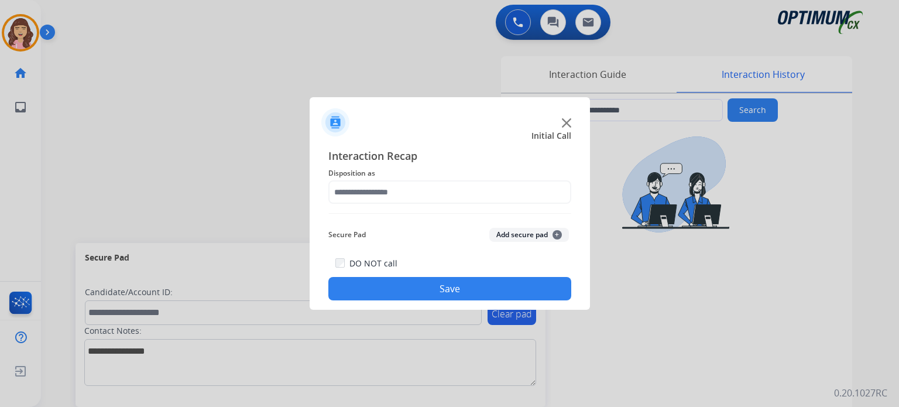
click at [246, 167] on div at bounding box center [449, 203] width 899 height 407
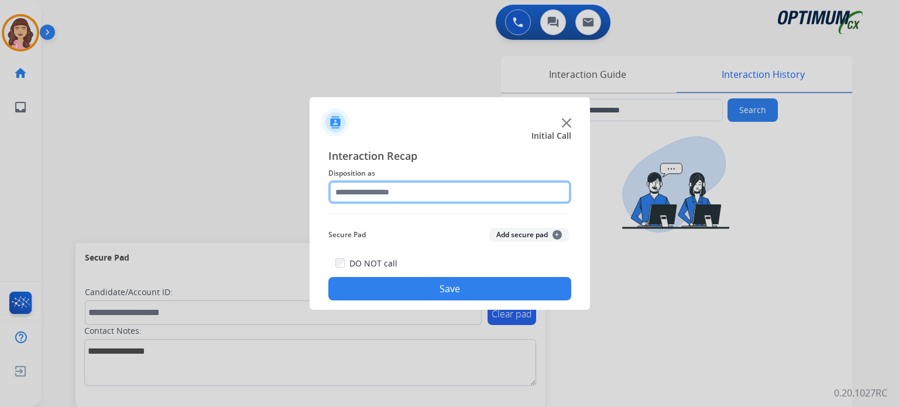
click at [378, 190] on input "text" at bounding box center [450, 191] width 243 height 23
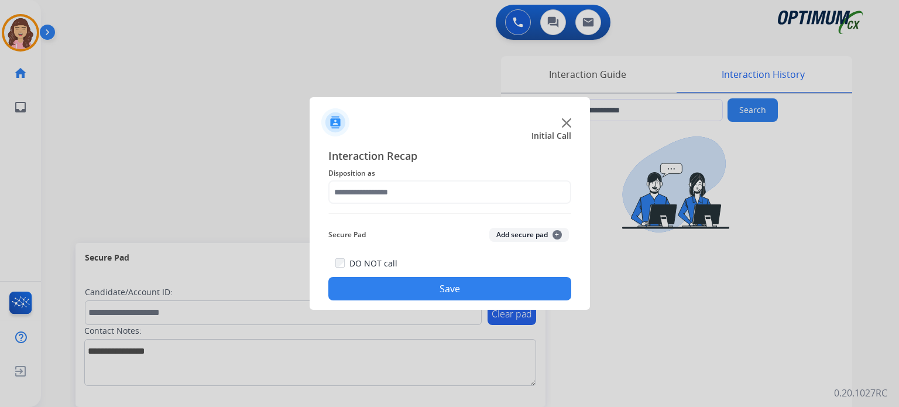
click at [196, 162] on div at bounding box center [449, 203] width 899 height 407
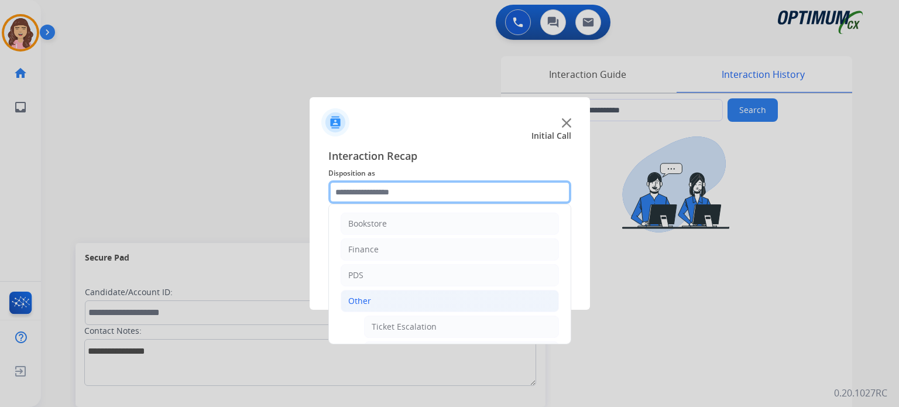
click at [377, 189] on input "text" at bounding box center [450, 191] width 243 height 23
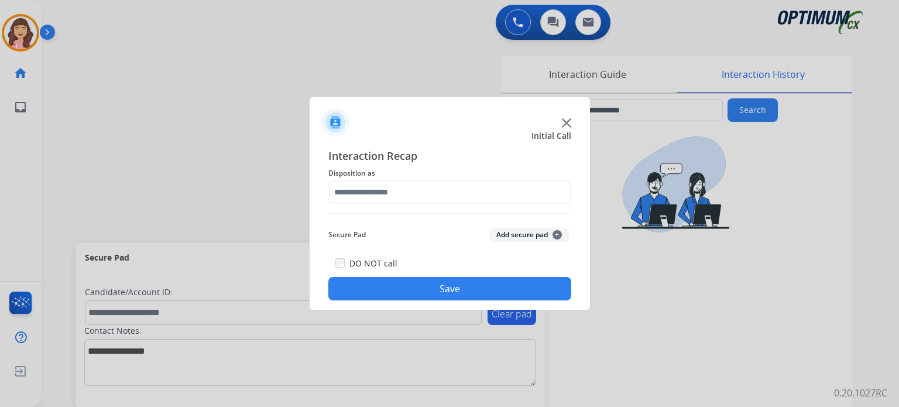
click at [573, 120] on div at bounding box center [450, 117] width 281 height 41
click at [563, 125] on img at bounding box center [566, 122] width 9 height 9
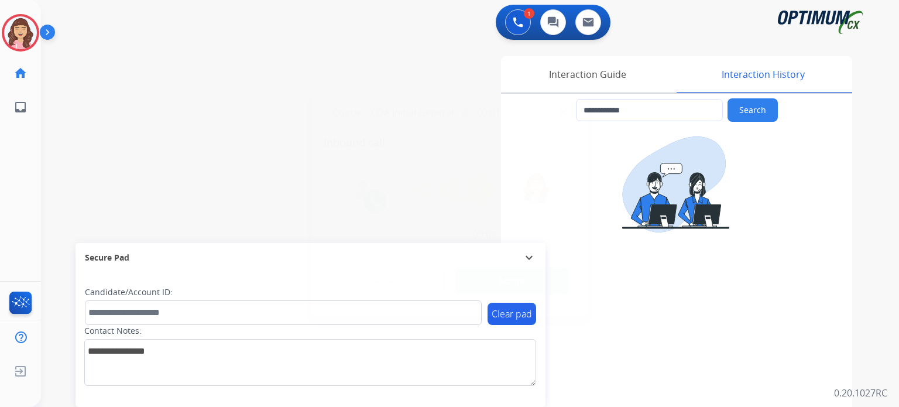
type input "**********"
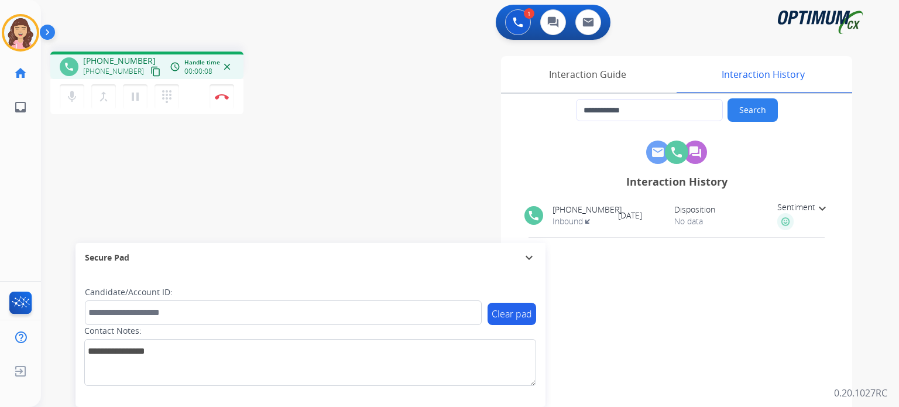
click at [150, 73] on mat-icon "content_copy" at bounding box center [155, 71] width 11 height 11
click at [218, 100] on button "Disconnect" at bounding box center [222, 96] width 25 height 25
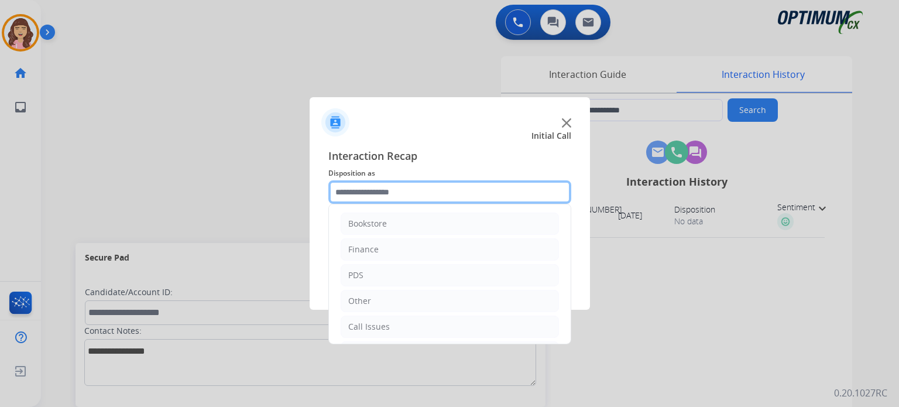
click at [405, 191] on input "text" at bounding box center [450, 191] width 243 height 23
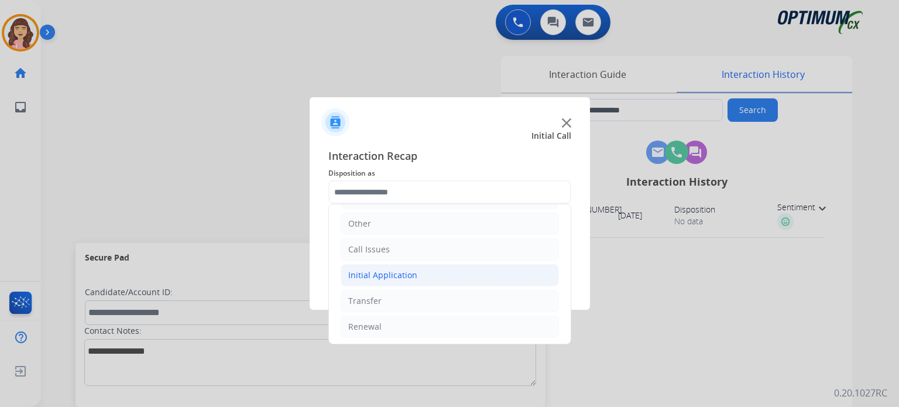
click at [399, 272] on div "Initial Application" at bounding box center [382, 275] width 69 height 12
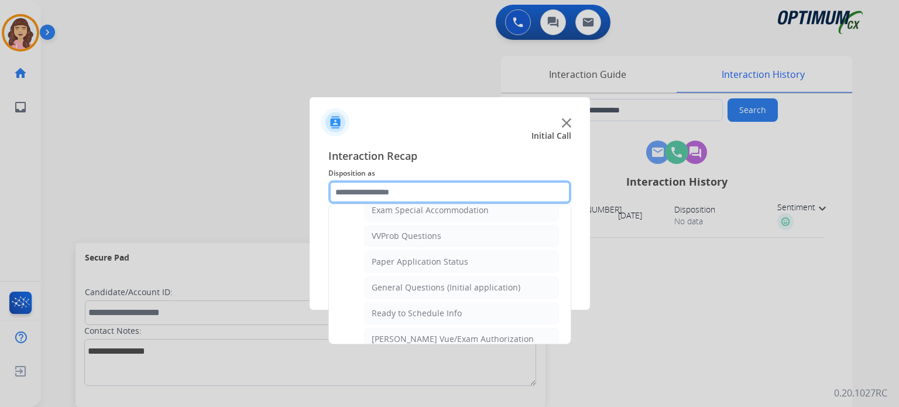
scroll to position [600, 0]
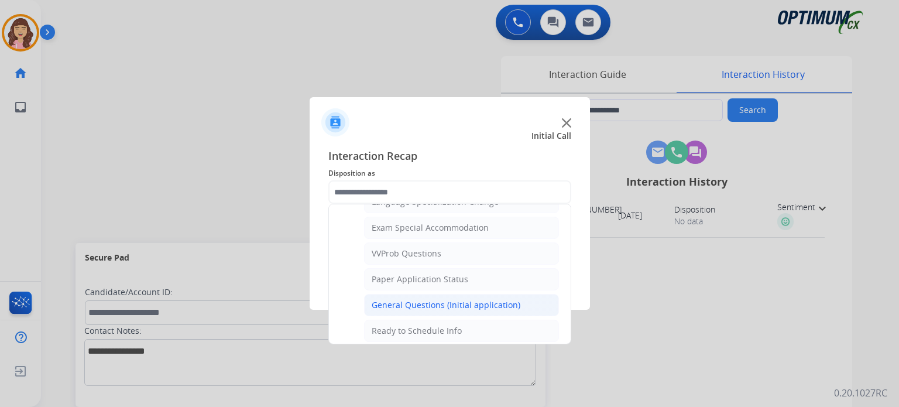
click at [448, 299] on div "General Questions (Initial application)" at bounding box center [446, 305] width 149 height 12
type input "**********"
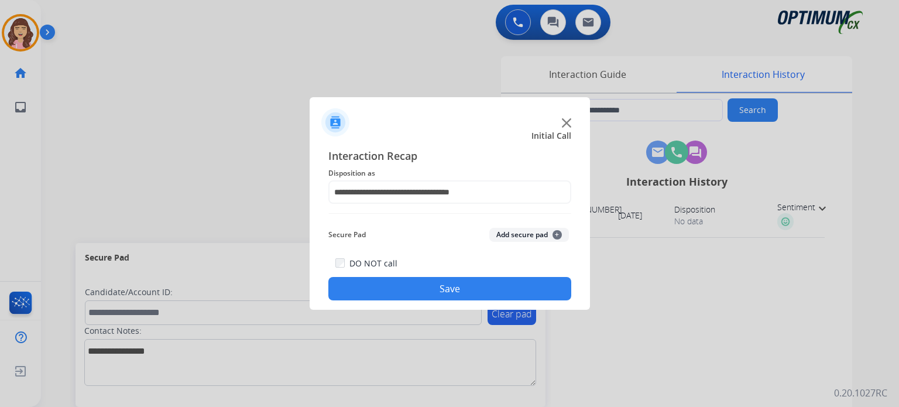
click at [429, 295] on button "Save" at bounding box center [450, 288] width 243 height 23
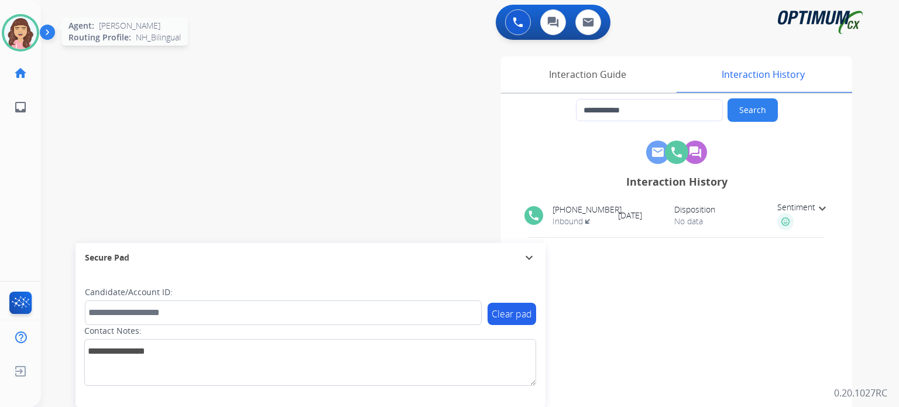
click at [16, 34] on img at bounding box center [20, 32] width 33 height 33
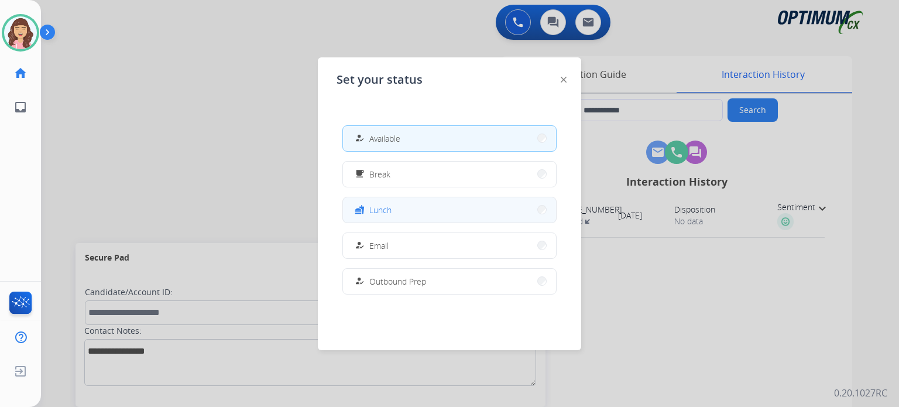
click at [381, 217] on button "fastfood Lunch" at bounding box center [449, 209] width 213 height 25
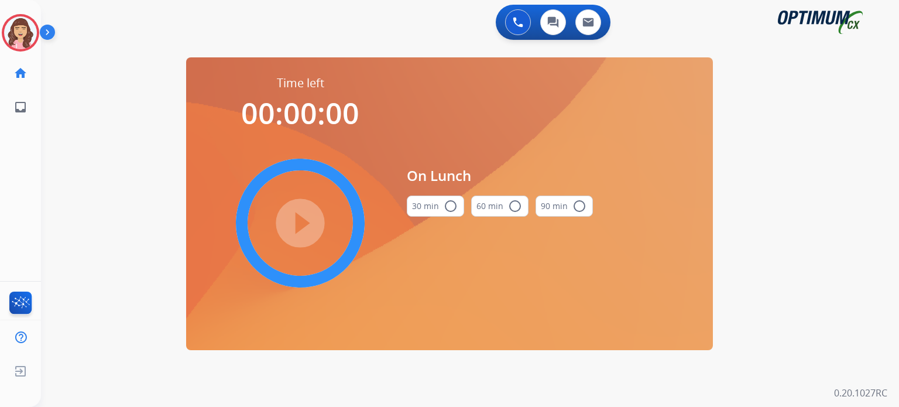
click at [442, 206] on button "30 min radio_button_unchecked" at bounding box center [435, 206] width 57 height 21
click at [307, 223] on mat-icon "play_circle_filled" at bounding box center [300, 223] width 14 height 14
